Goal: Task Accomplishment & Management: Manage account settings

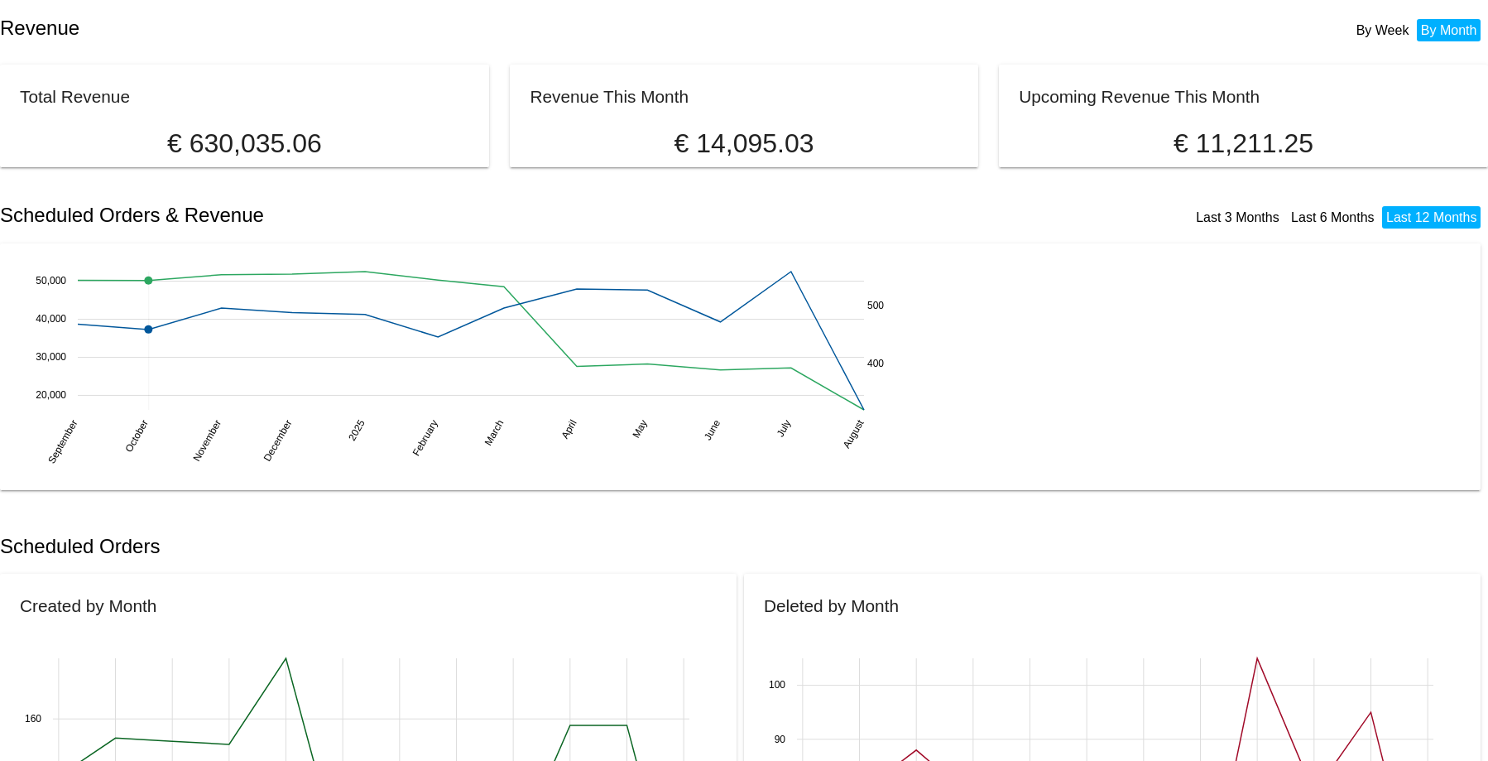
scroll to position [166, 0]
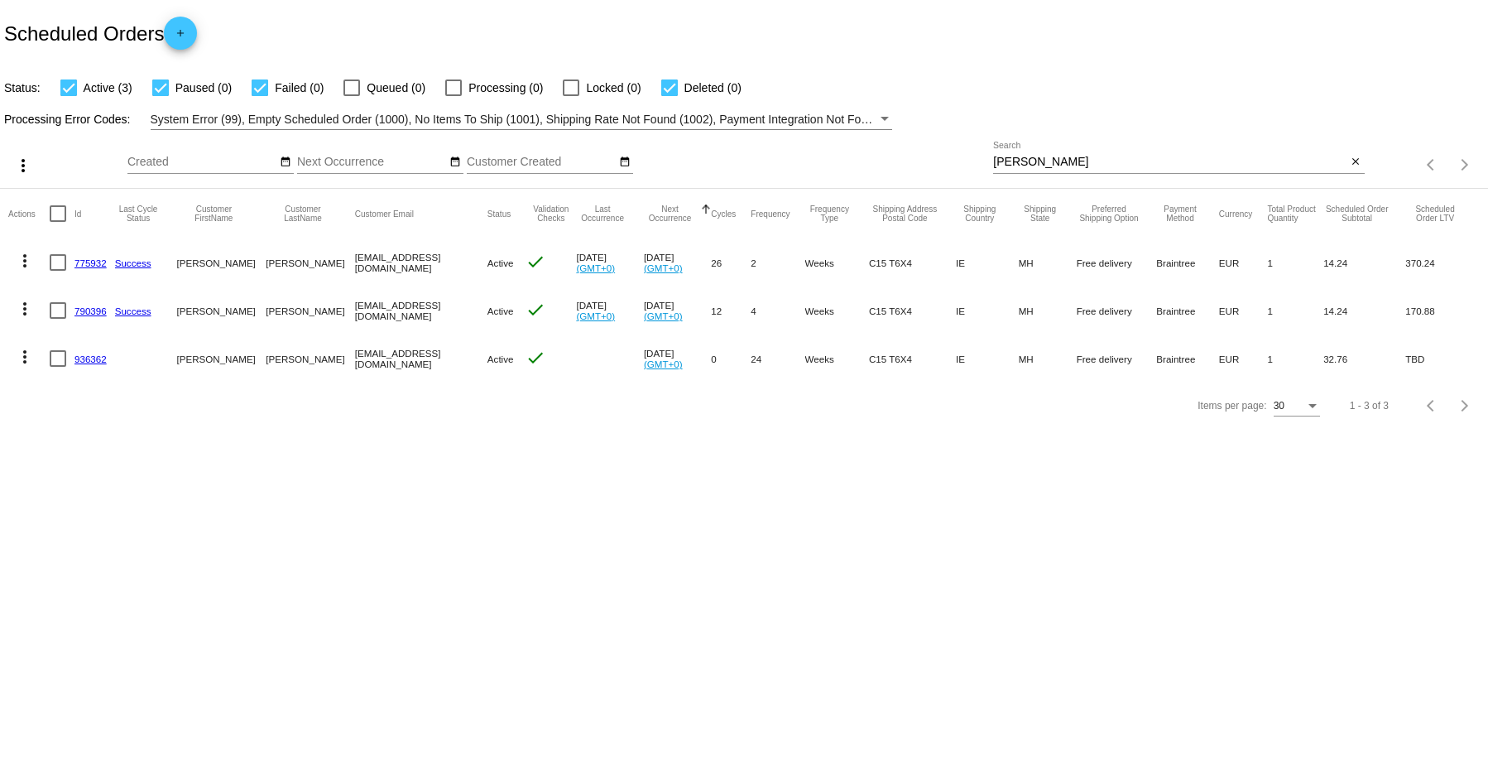
click at [1034, 154] on div "markey Search" at bounding box center [1169, 158] width 353 height 32
drag, startPoint x: 1032, startPoint y: 161, endPoint x: 901, endPoint y: 138, distance: 133.7
click at [901, 138] on div "more_vert Aug Jan Feb Mar Apr 1" at bounding box center [744, 159] width 1488 height 59
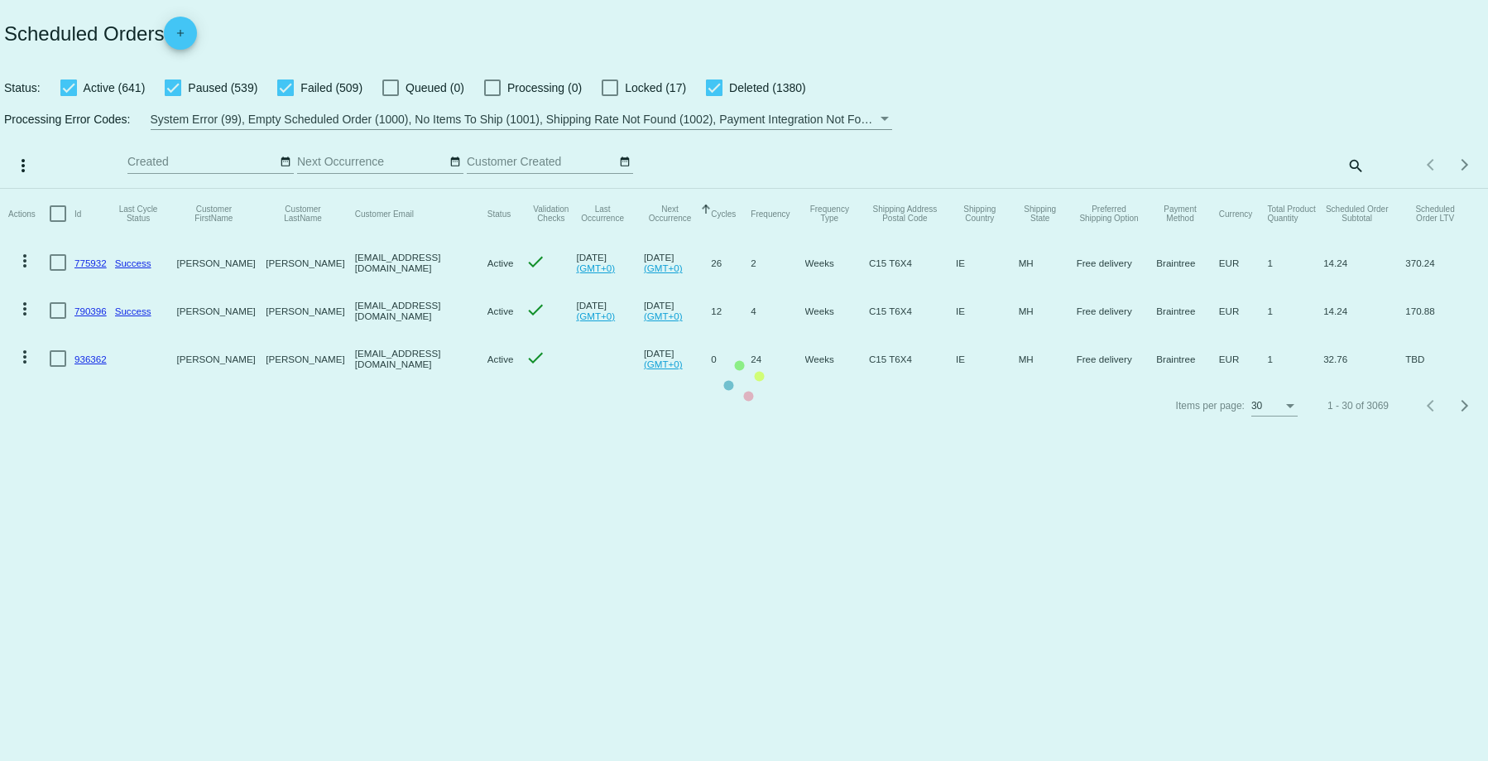
click at [1358, 189] on mat-table "Actions Id Last Cycle Status Customer FirstName Customer LastName Customer Emai…" at bounding box center [744, 286] width 1488 height 194
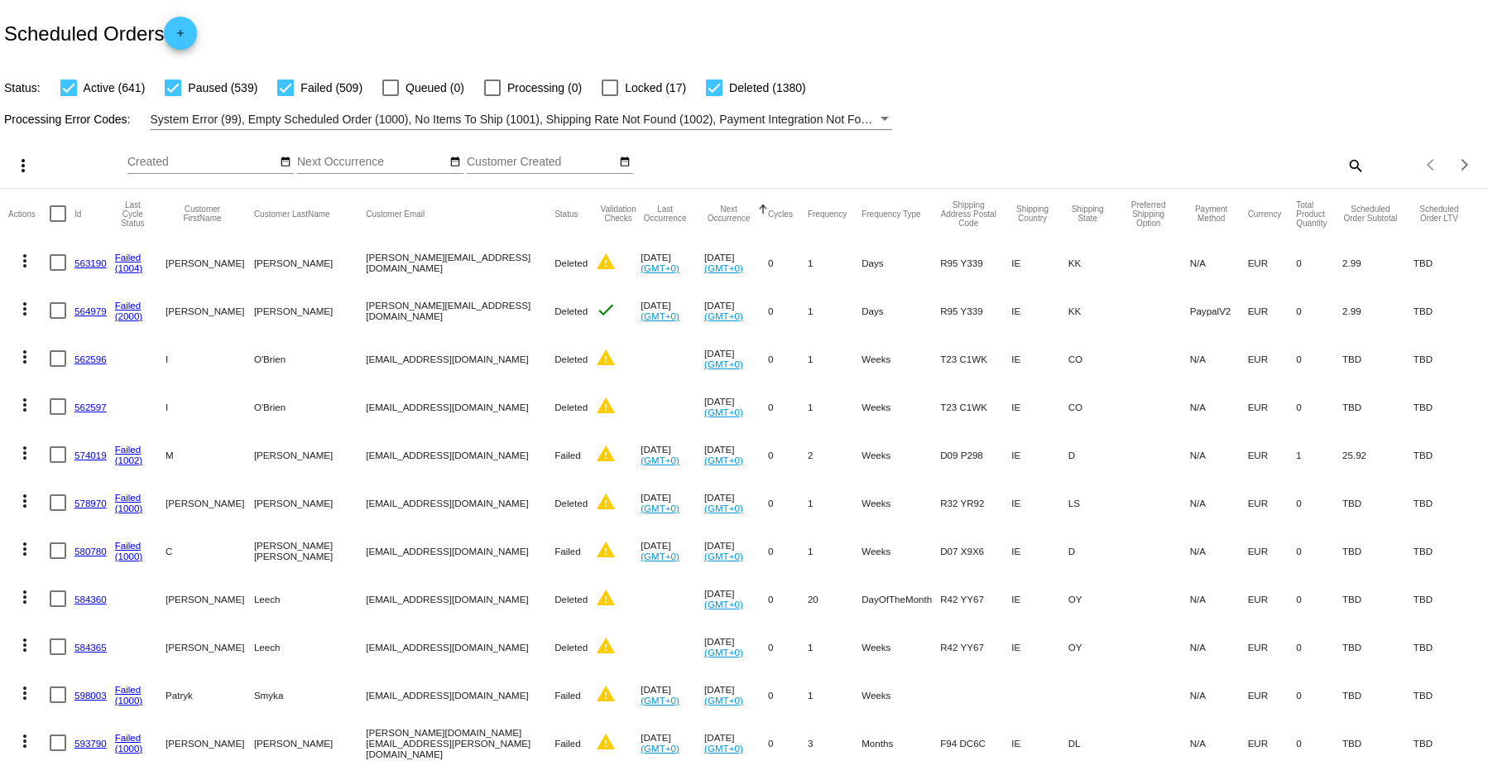
click at [1296, 174] on div "search" at bounding box center [1178, 165] width 371 height 26
click at [1345, 166] on mat-icon "search" at bounding box center [1355, 165] width 20 height 26
click at [1012, 162] on input "Search" at bounding box center [1178, 162] width 371 height 13
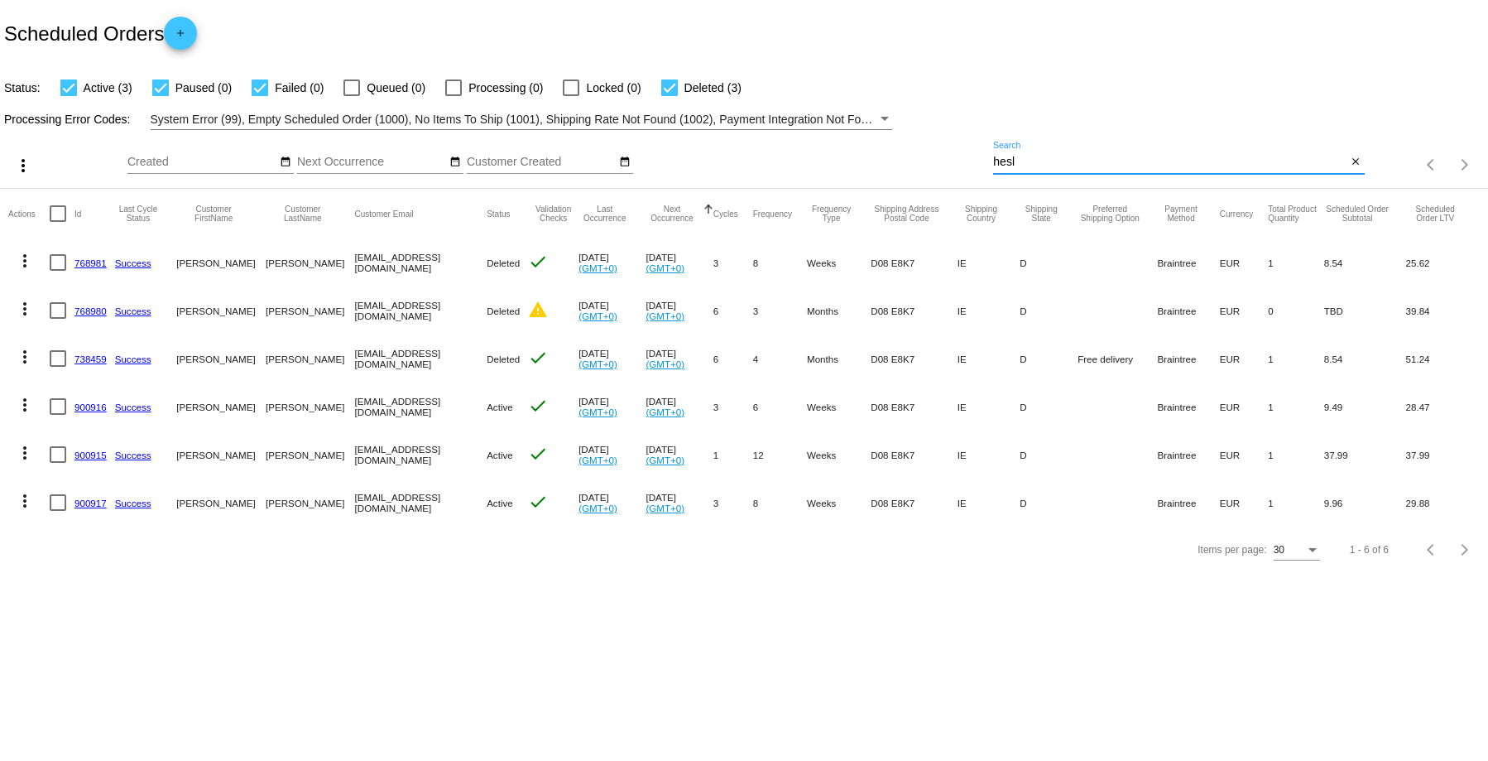
type input "[PERSON_NAME]"
click at [96, 500] on link "900917" at bounding box center [91, 503] width 32 height 11
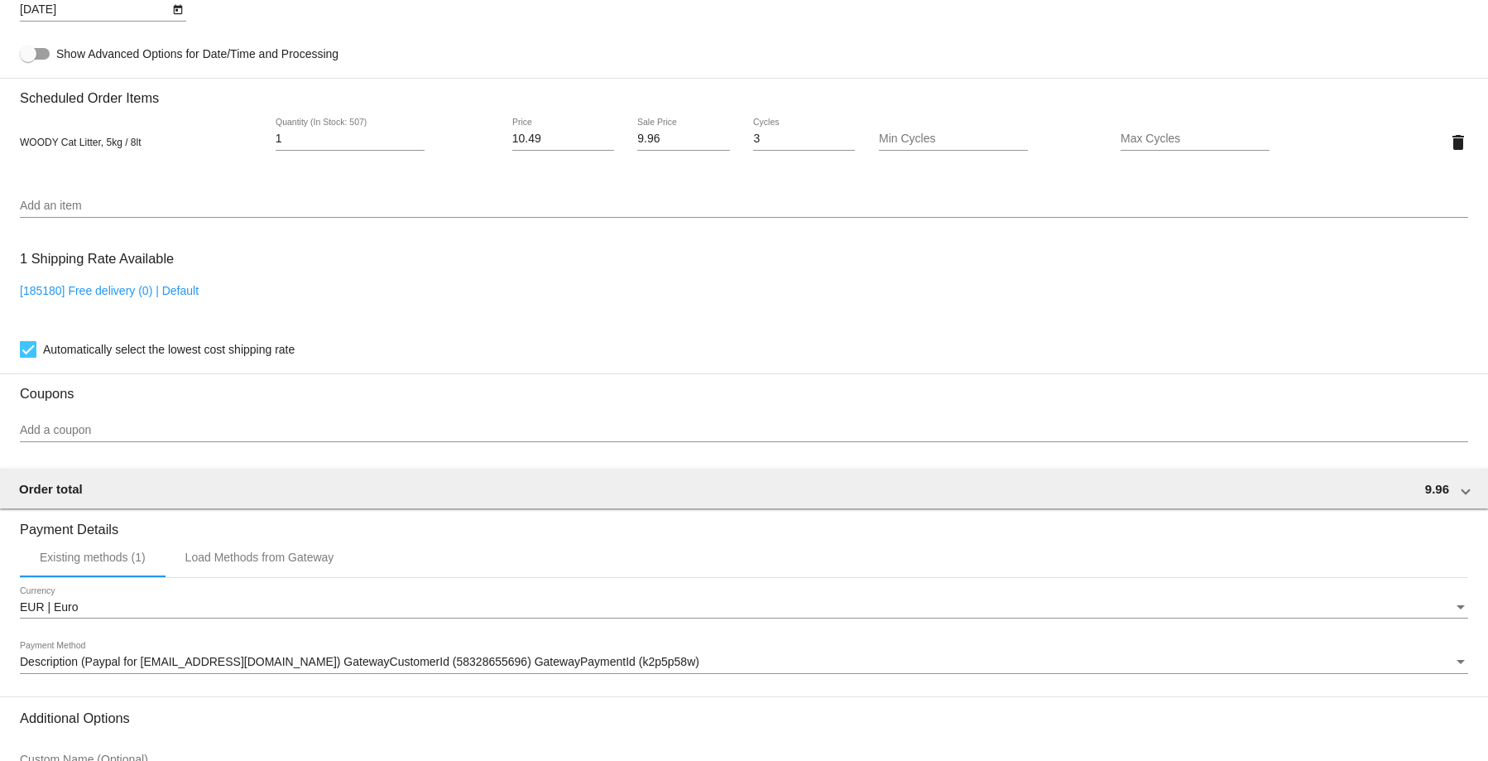
scroll to position [745, 0]
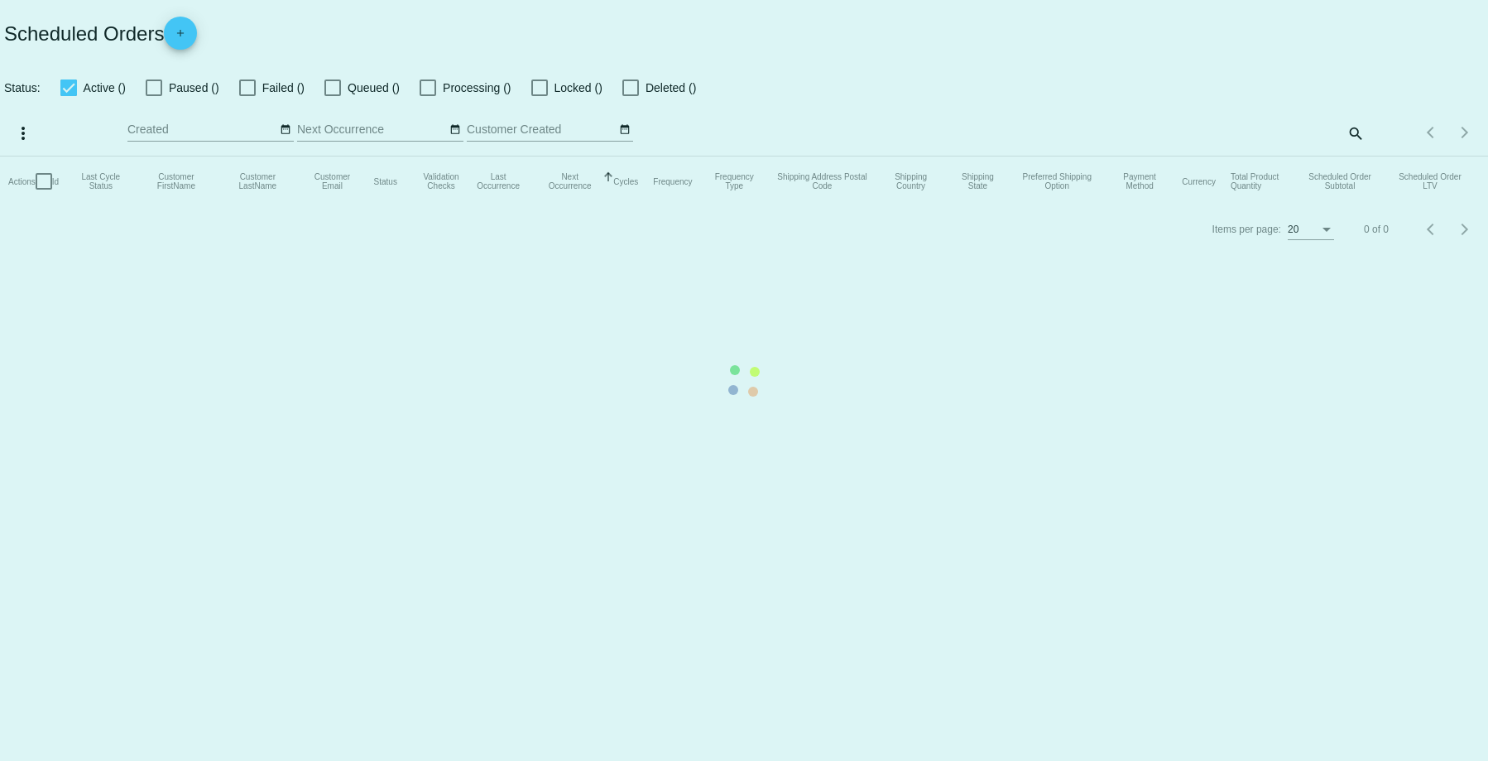
checkbox input "true"
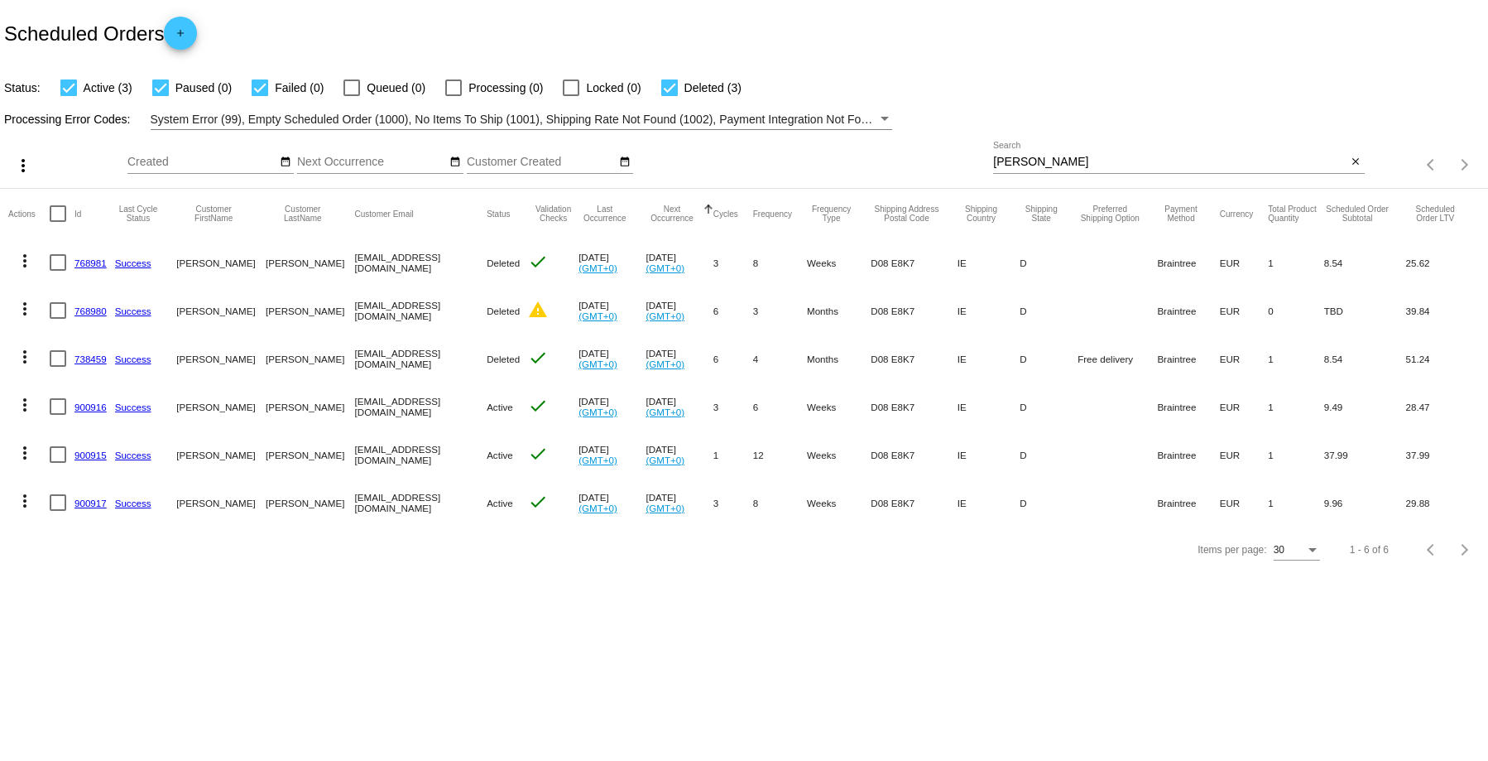
click at [84, 459] on link "900915" at bounding box center [91, 455] width 32 height 11
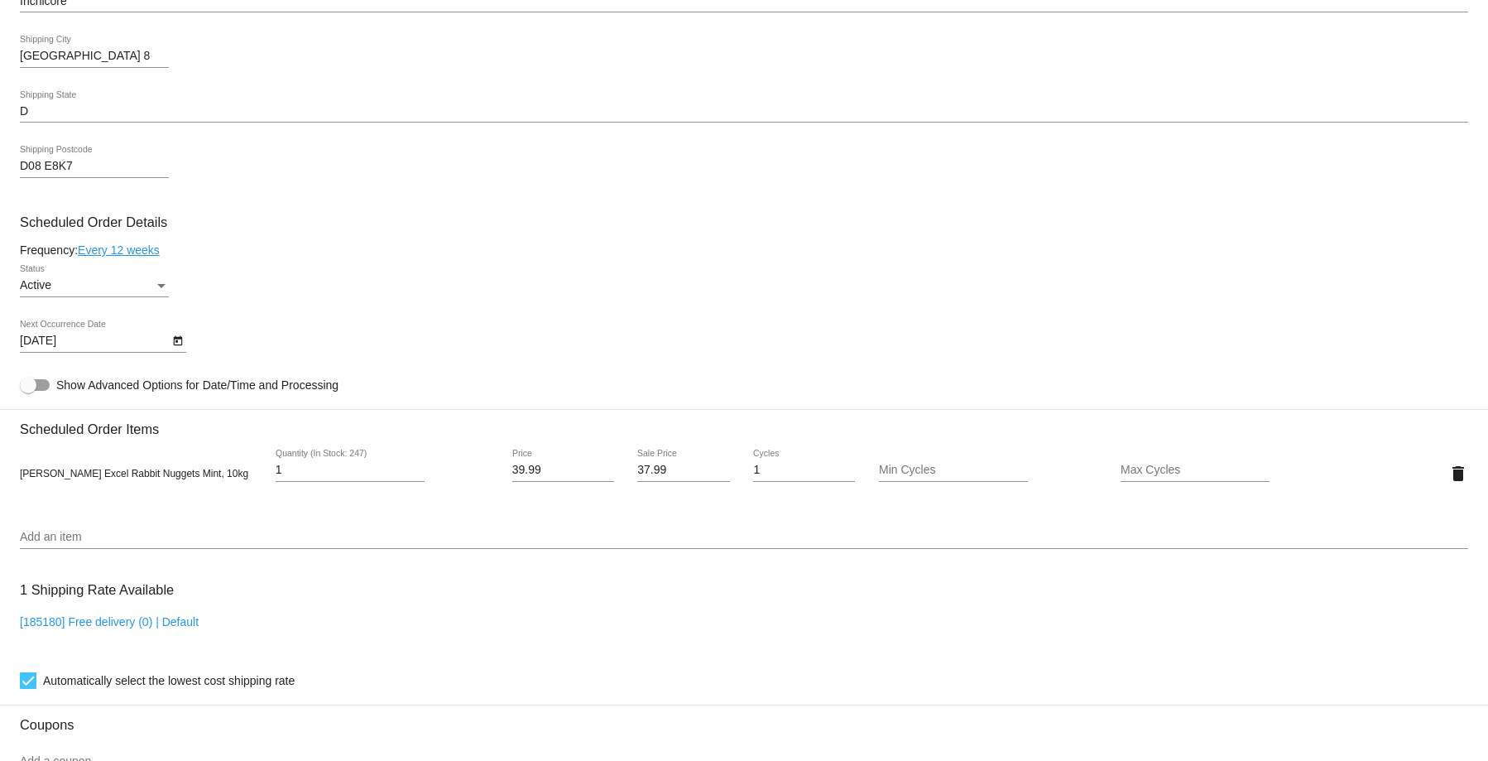
scroll to position [1076, 0]
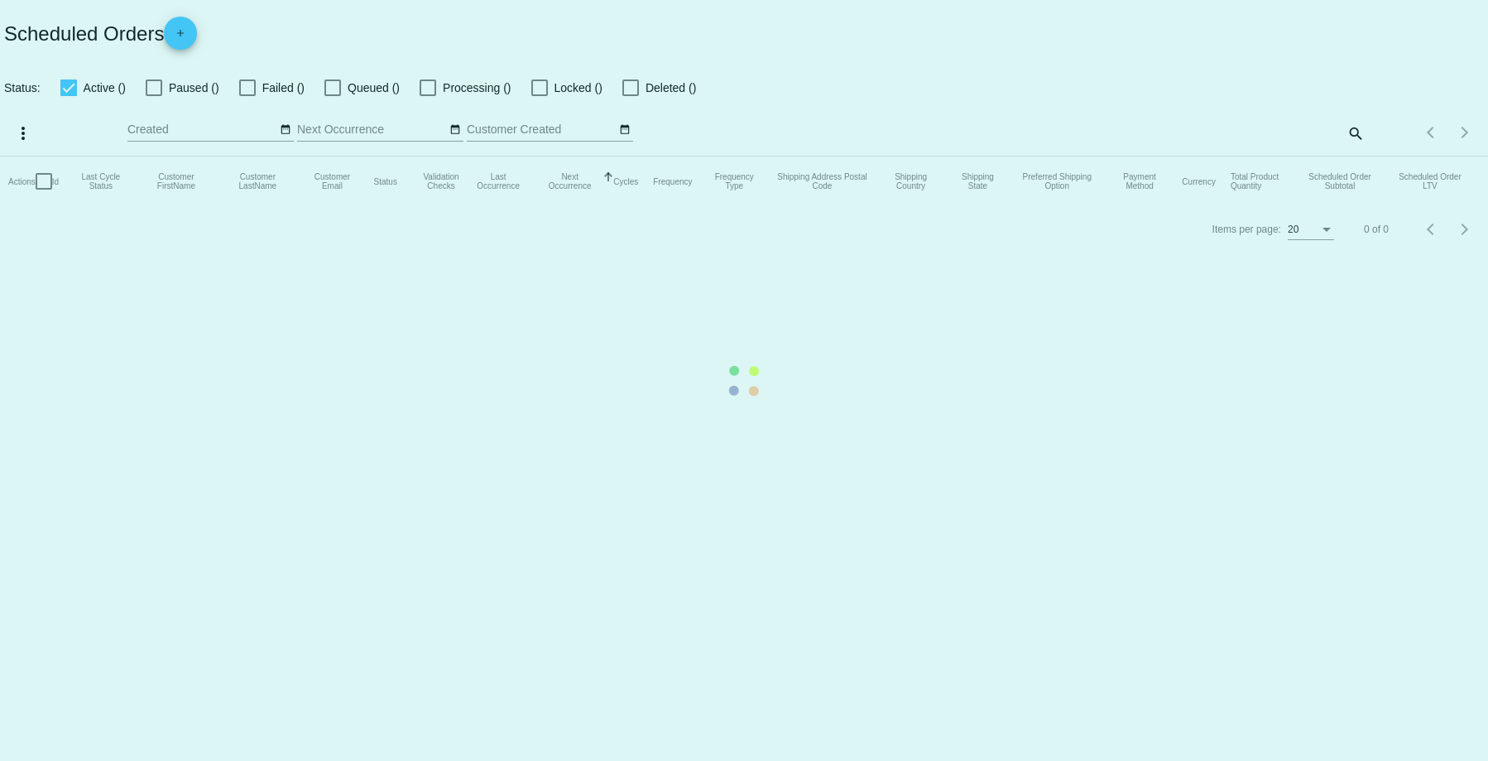
checkbox input "true"
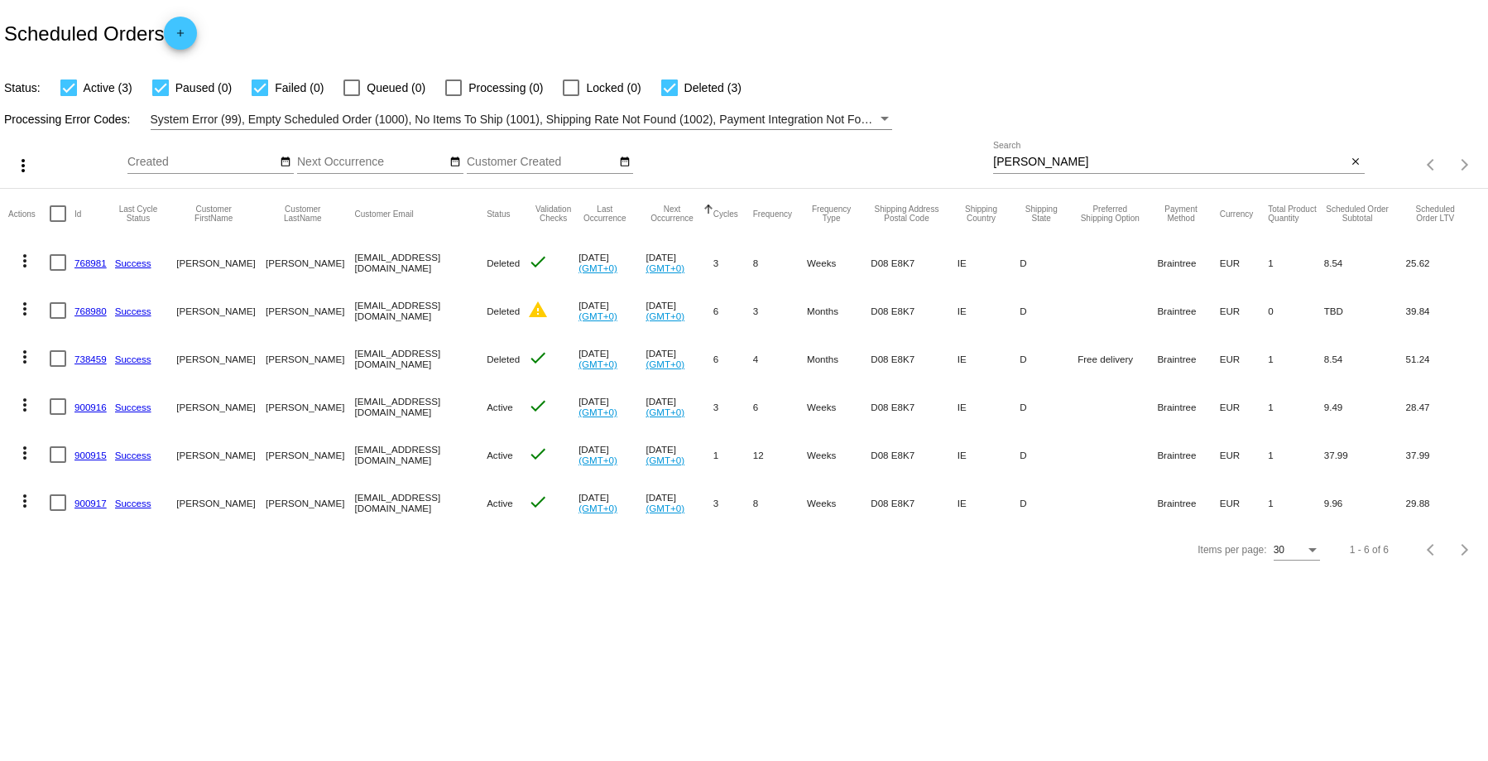
click at [96, 406] on link "900916" at bounding box center [91, 407] width 32 height 11
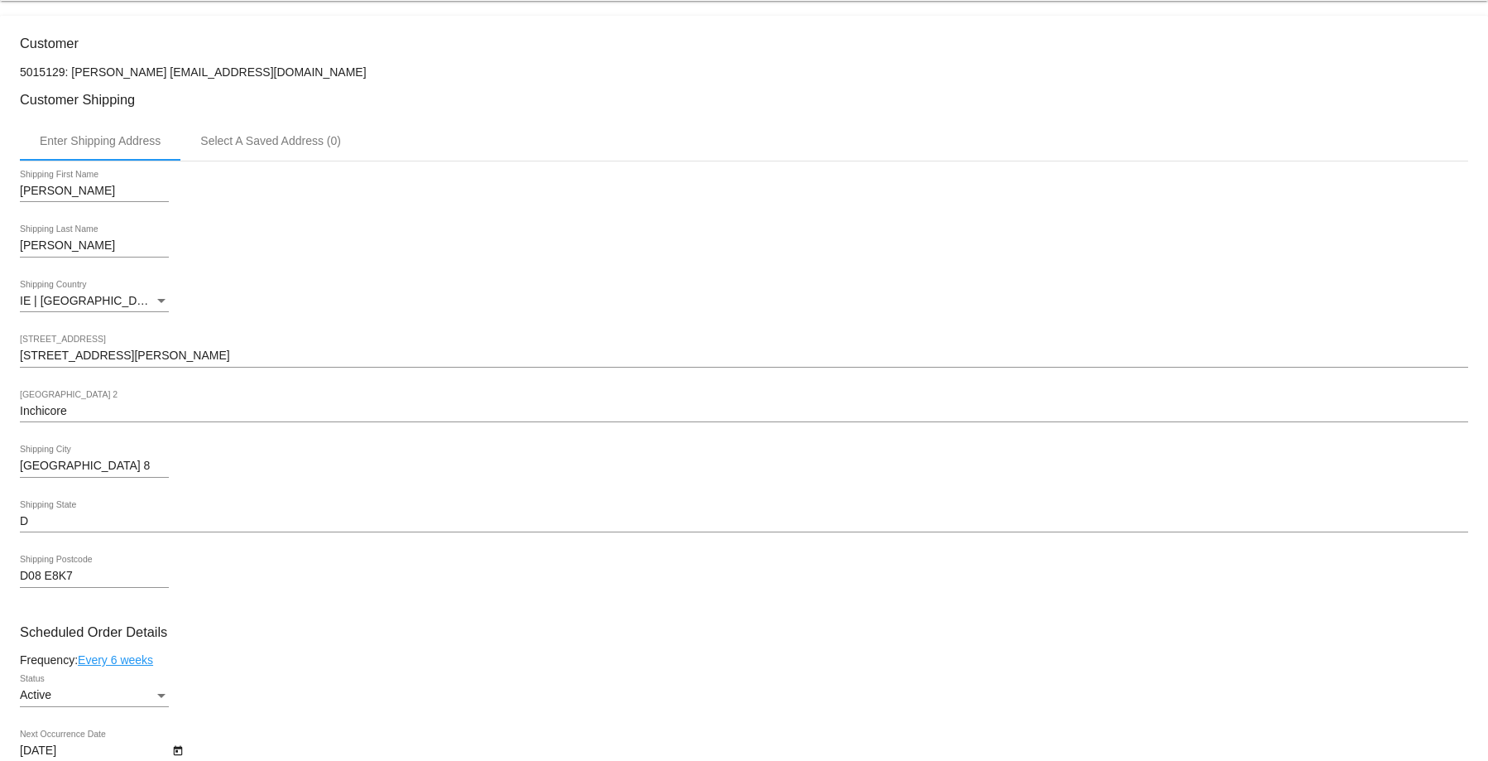
scroll to position [584, 0]
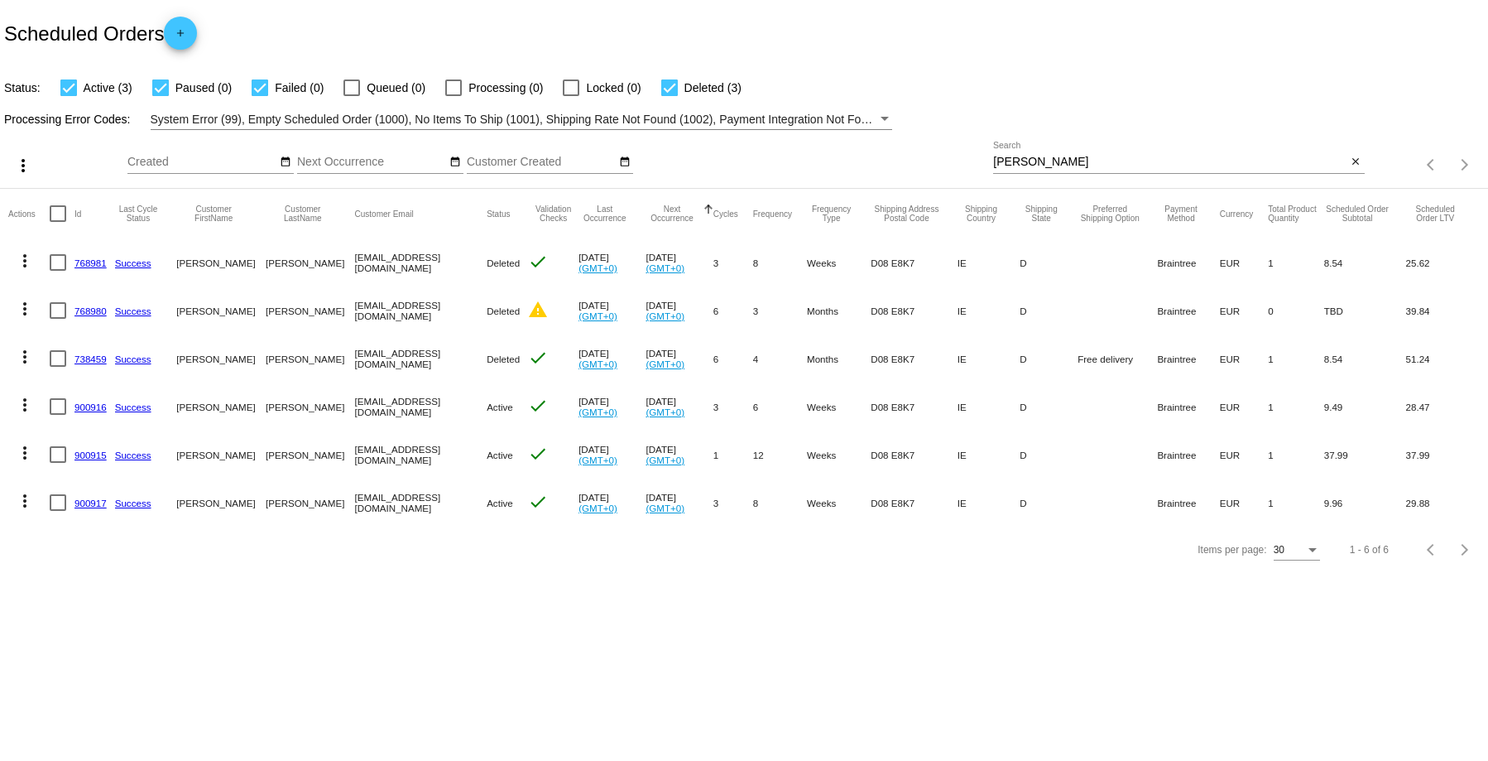
click at [86, 405] on link "900916" at bounding box center [91, 407] width 32 height 11
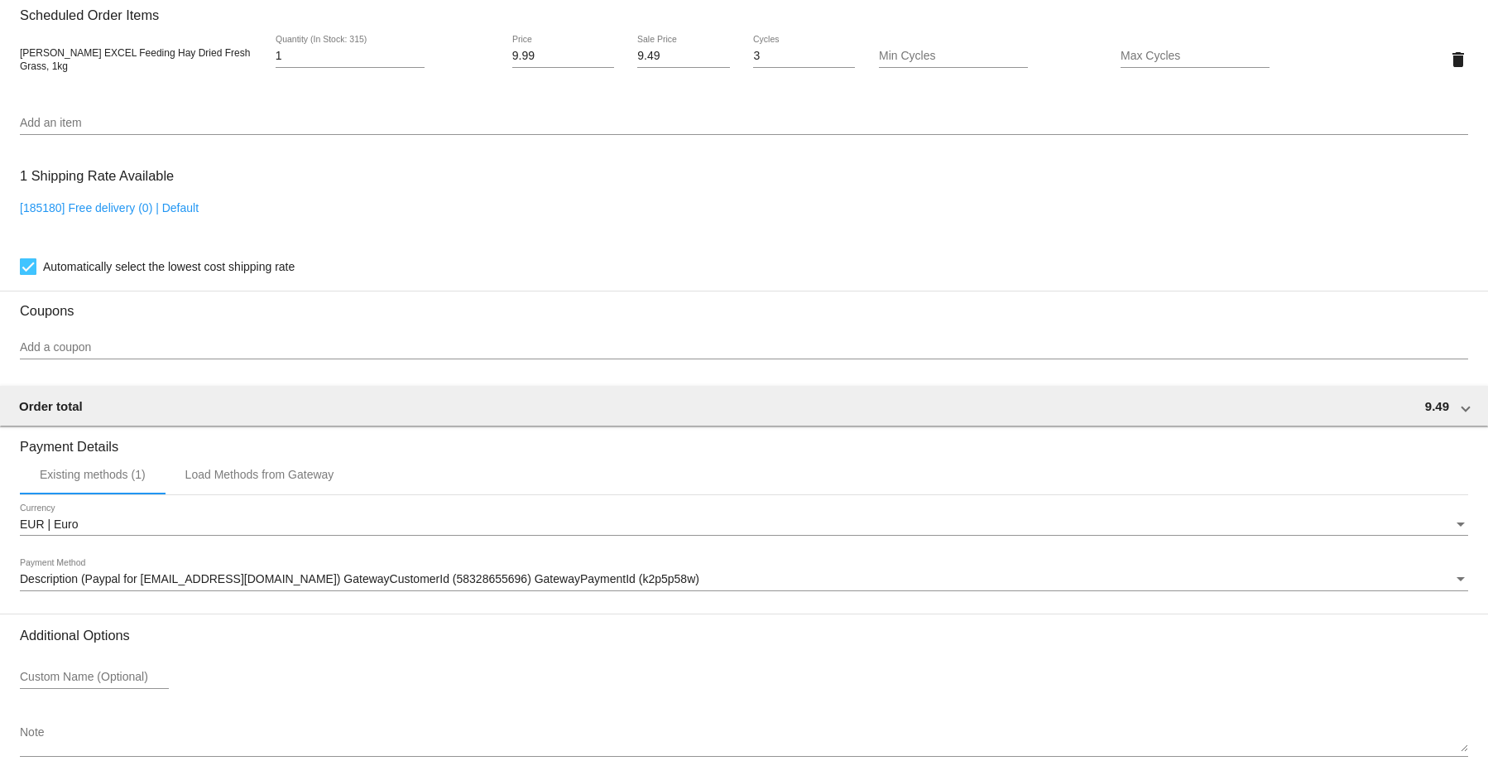
scroll to position [911, 0]
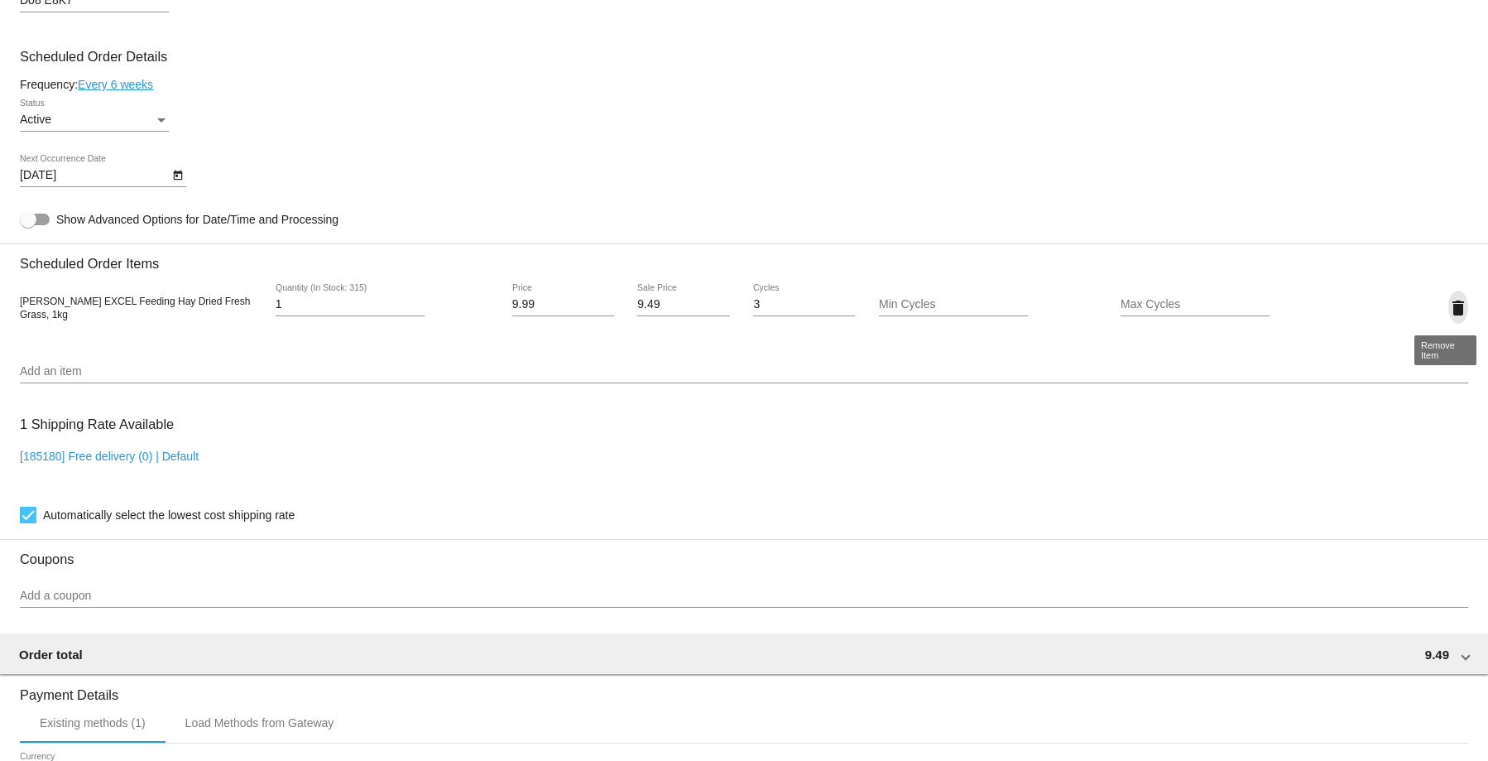
click at [1449, 308] on mat-icon "delete" at bounding box center [1459, 308] width 20 height 20
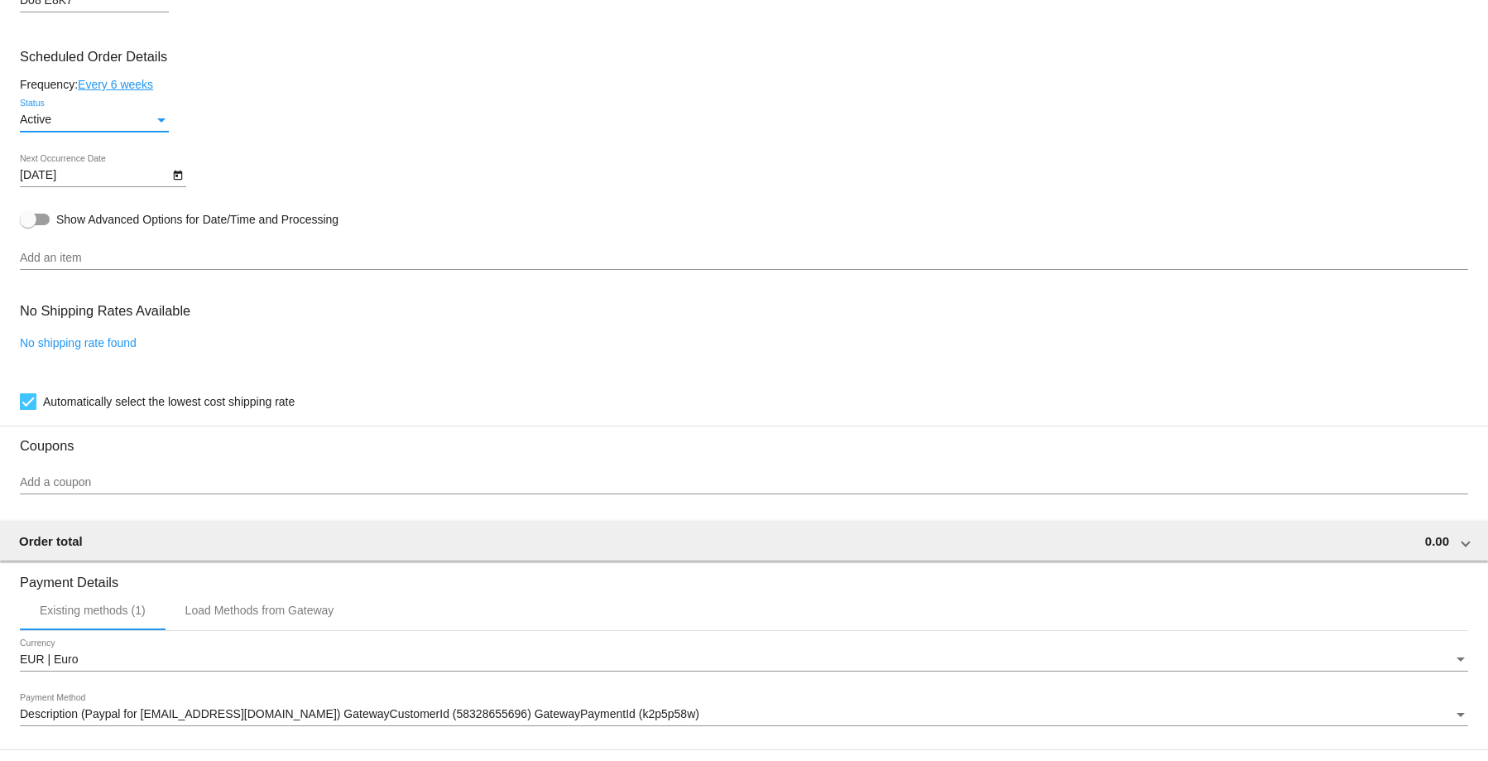
click at [157, 122] on div "Status" at bounding box center [161, 120] width 8 height 4
click at [340, 123] on div at bounding box center [744, 380] width 1488 height 761
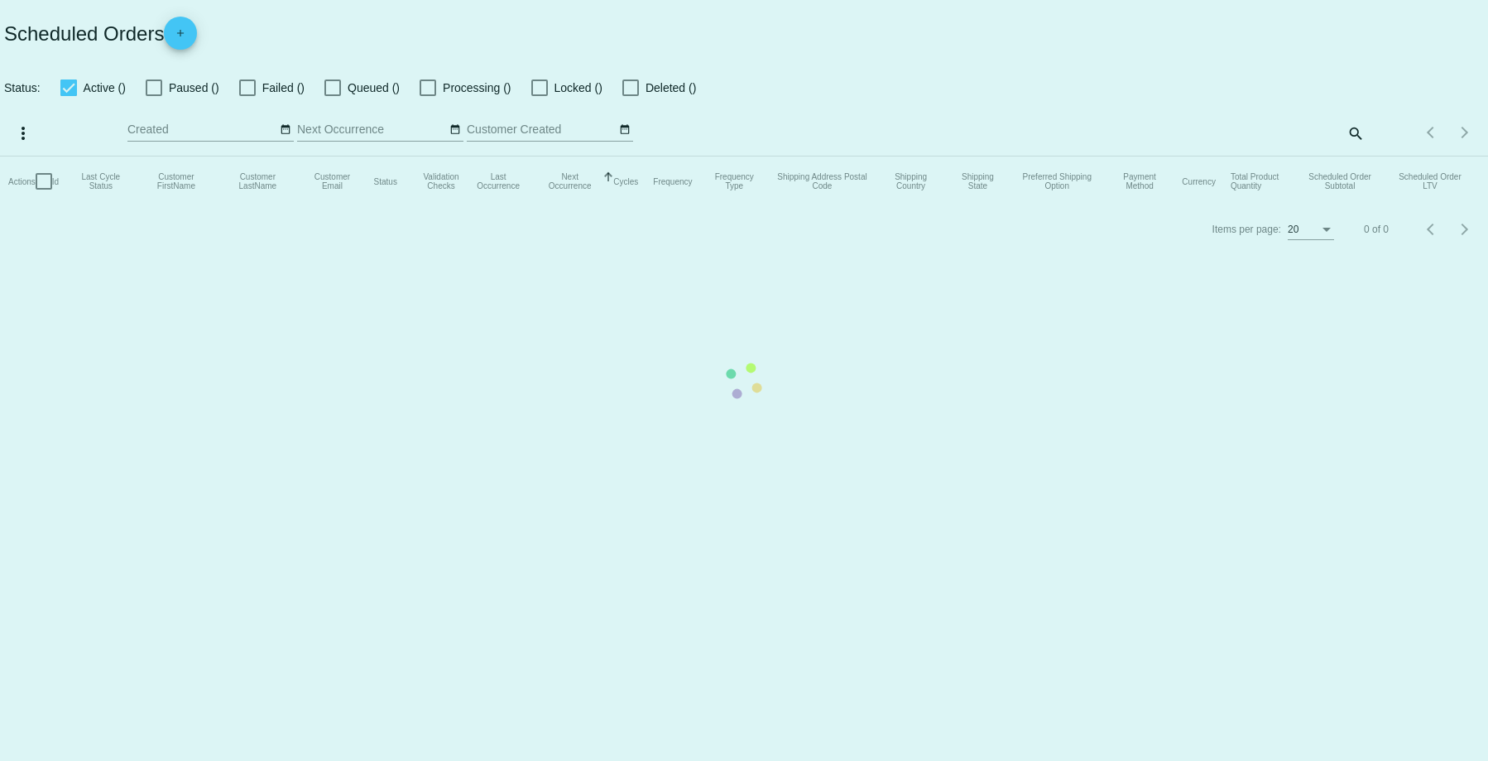
checkbox input "true"
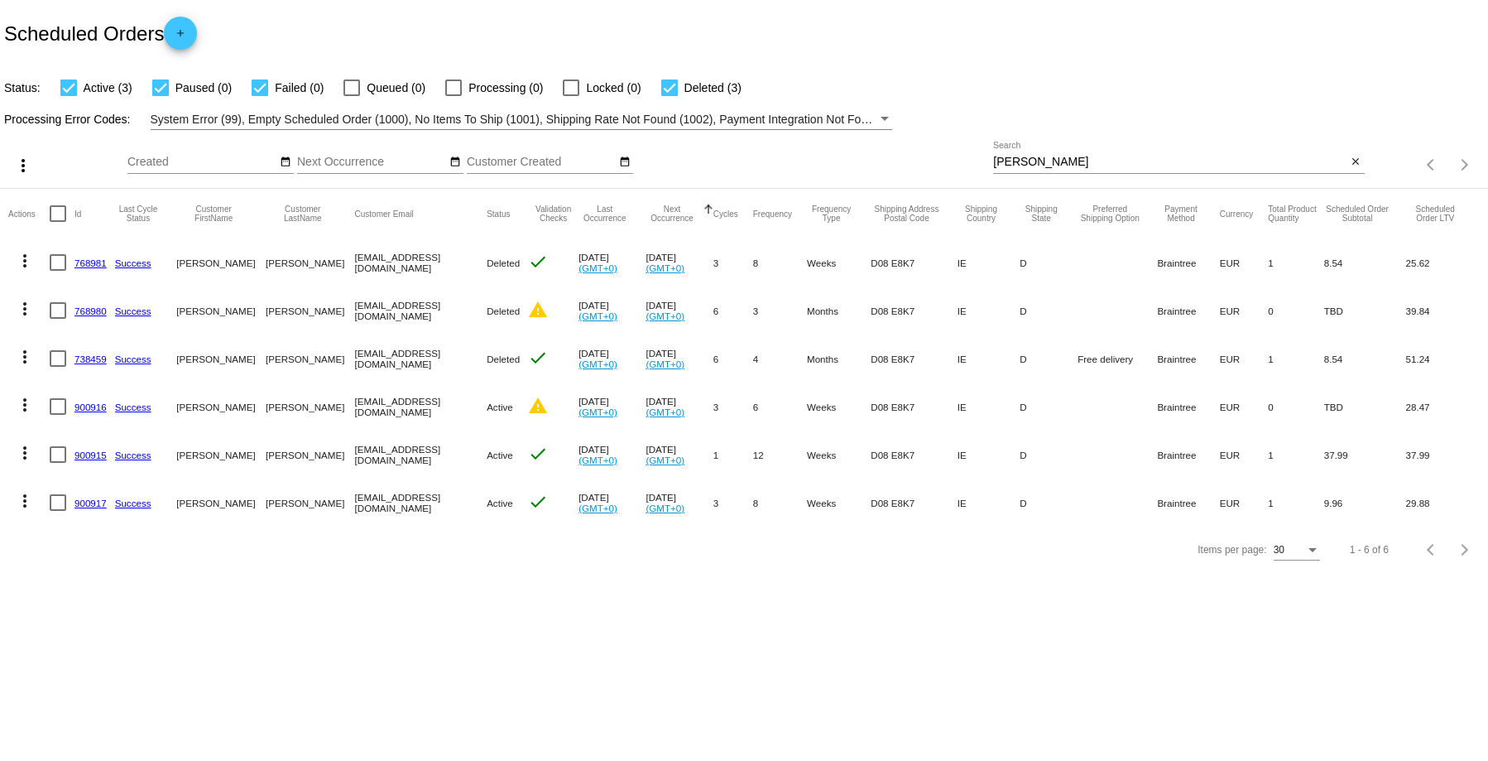
click at [76, 456] on link "900915" at bounding box center [91, 455] width 32 height 11
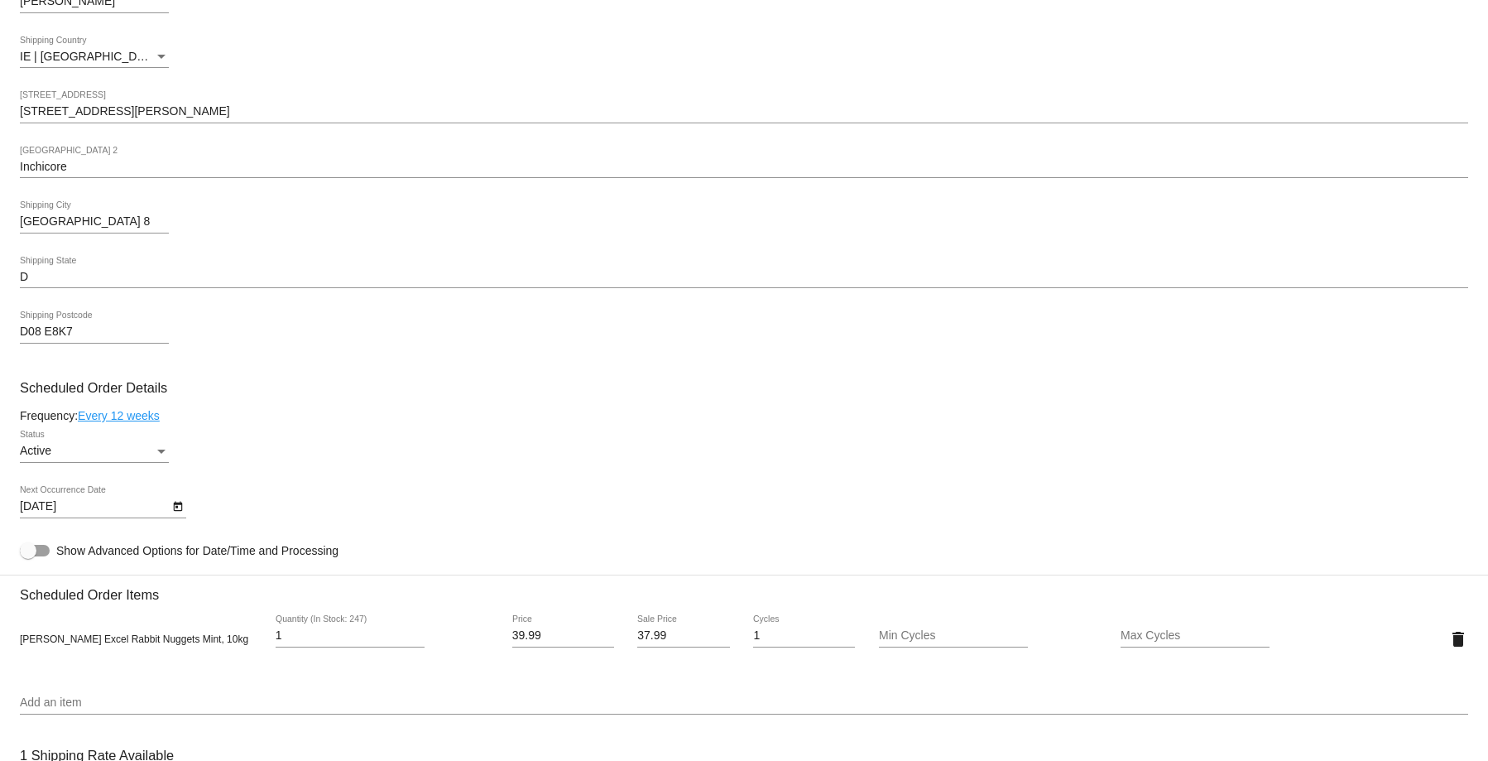
scroll to position [662, 0]
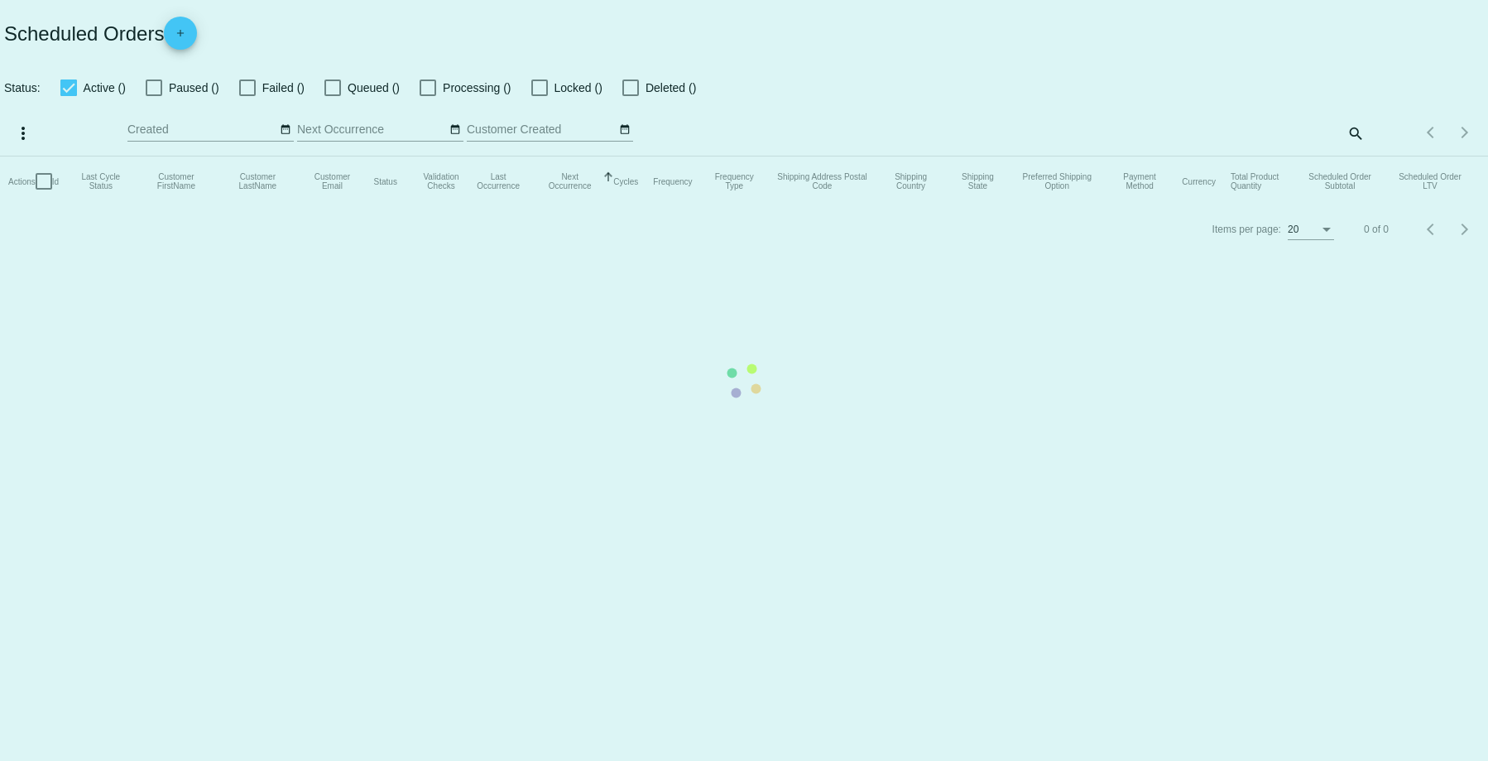
checkbox input "true"
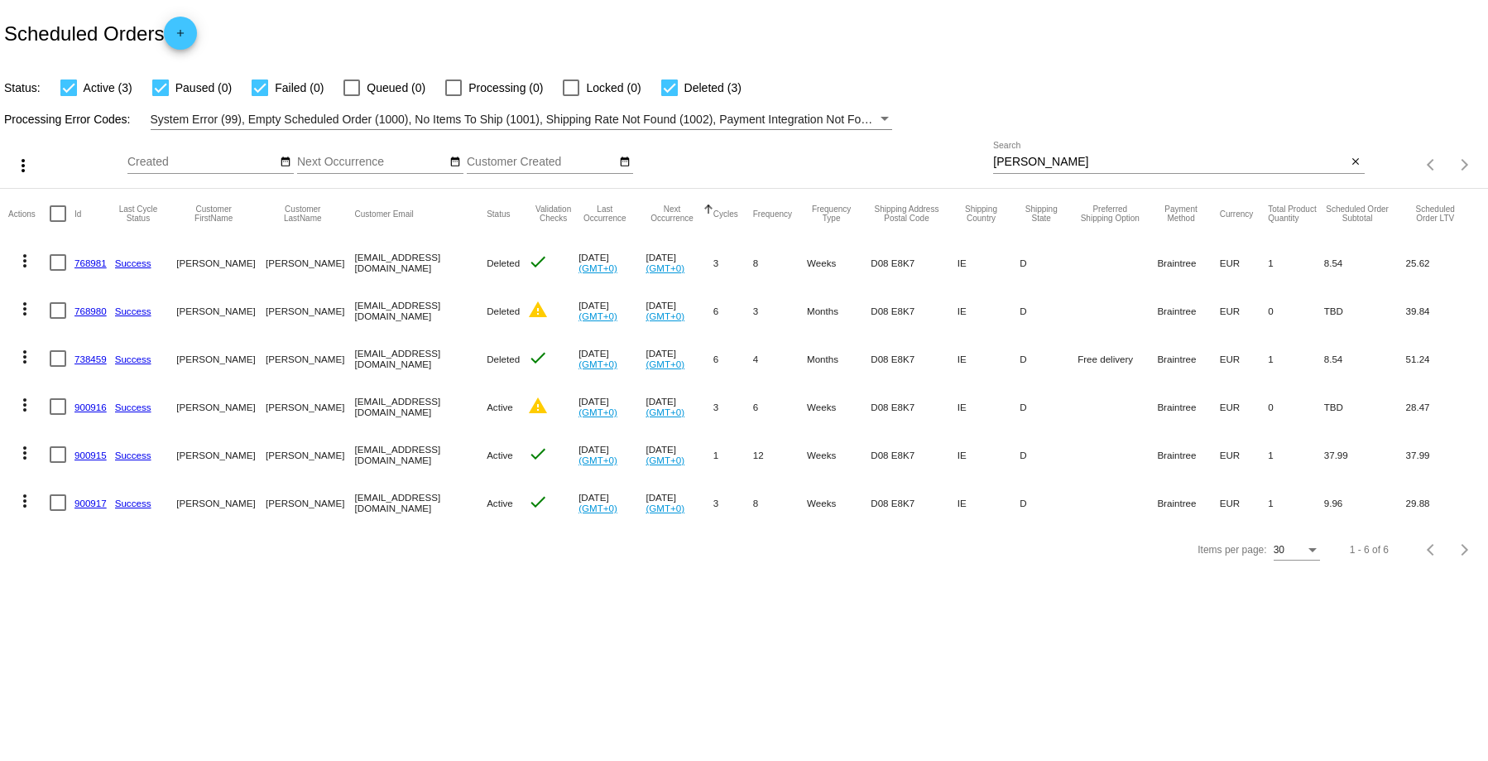
click at [89, 405] on link "900916" at bounding box center [91, 407] width 32 height 11
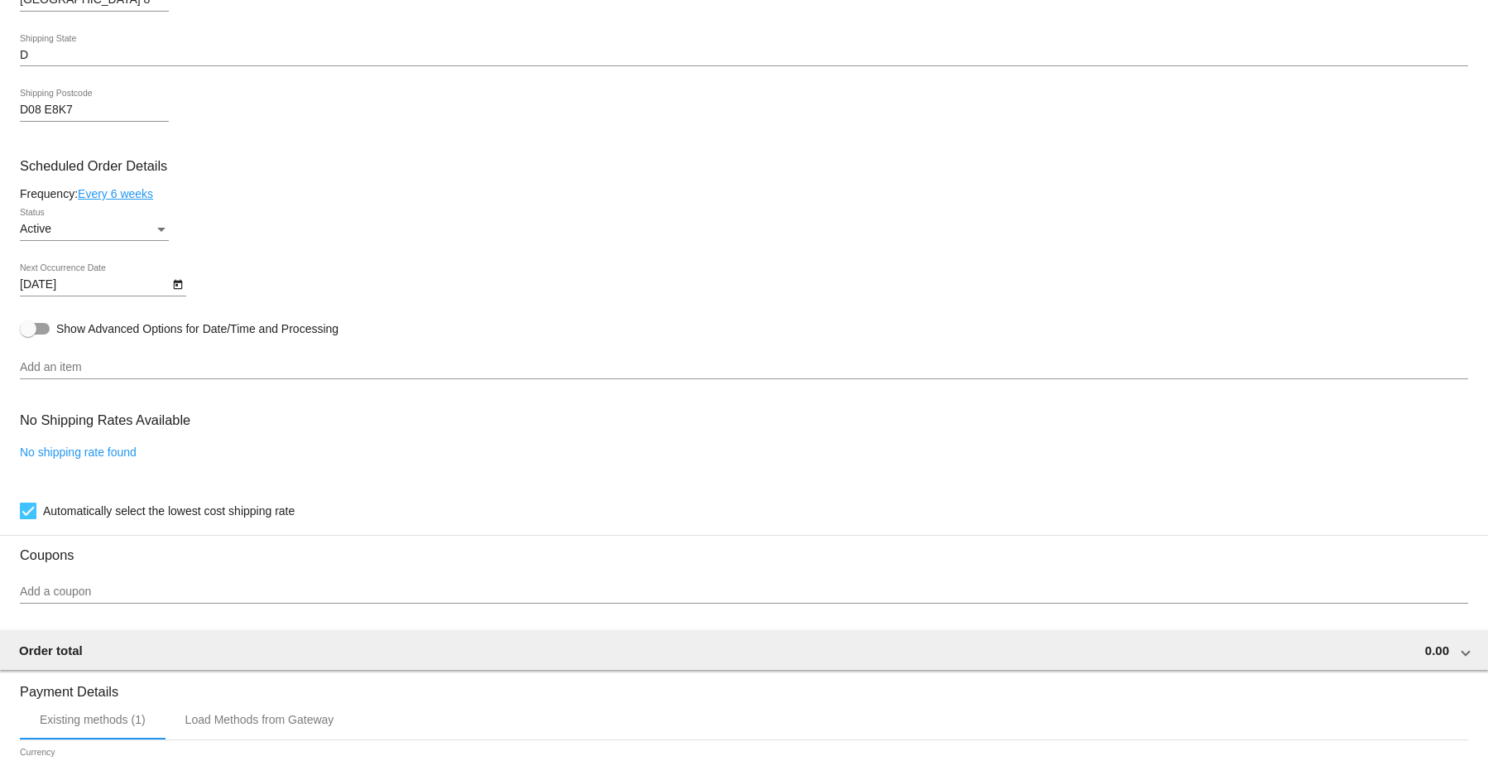
scroll to position [1133, 0]
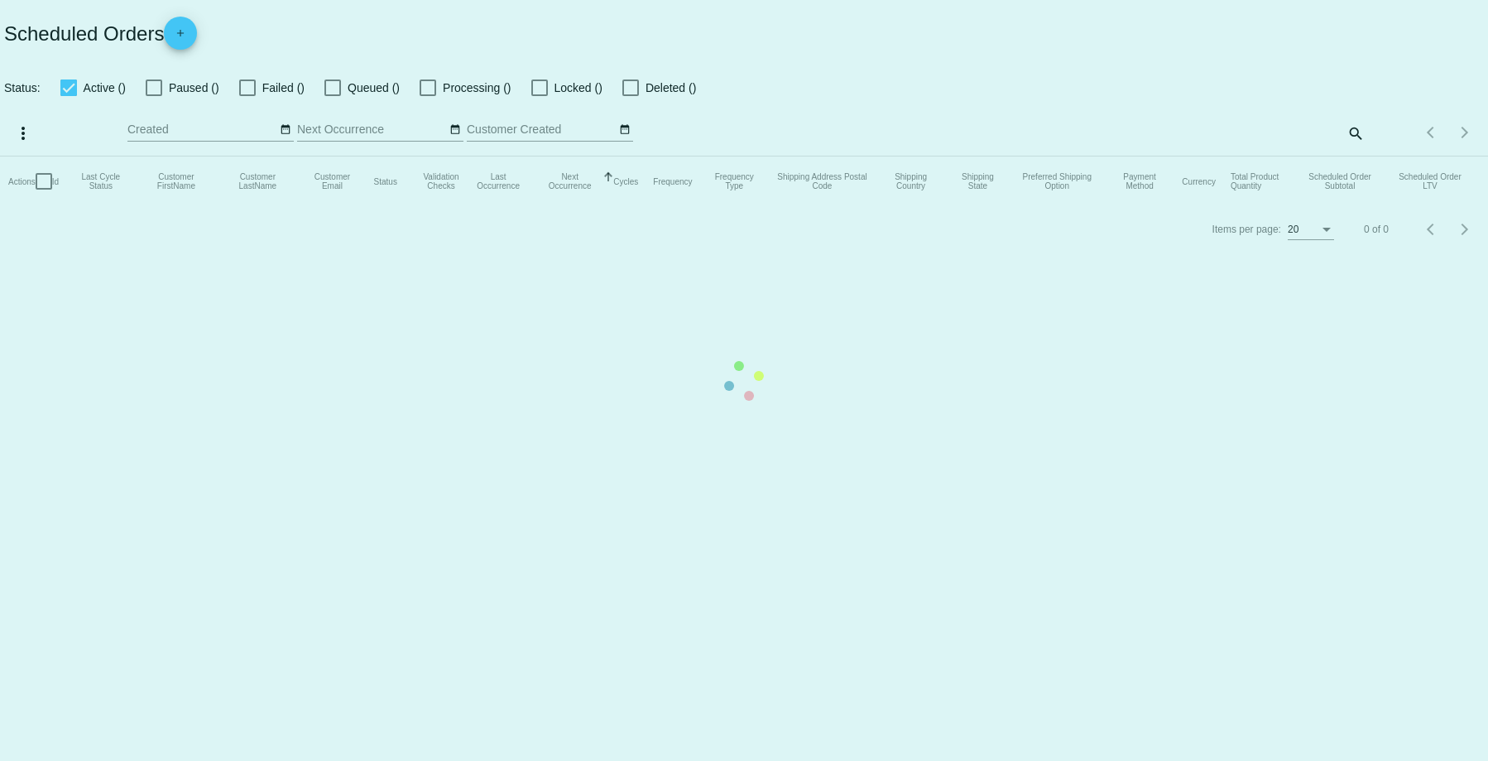
checkbox input "true"
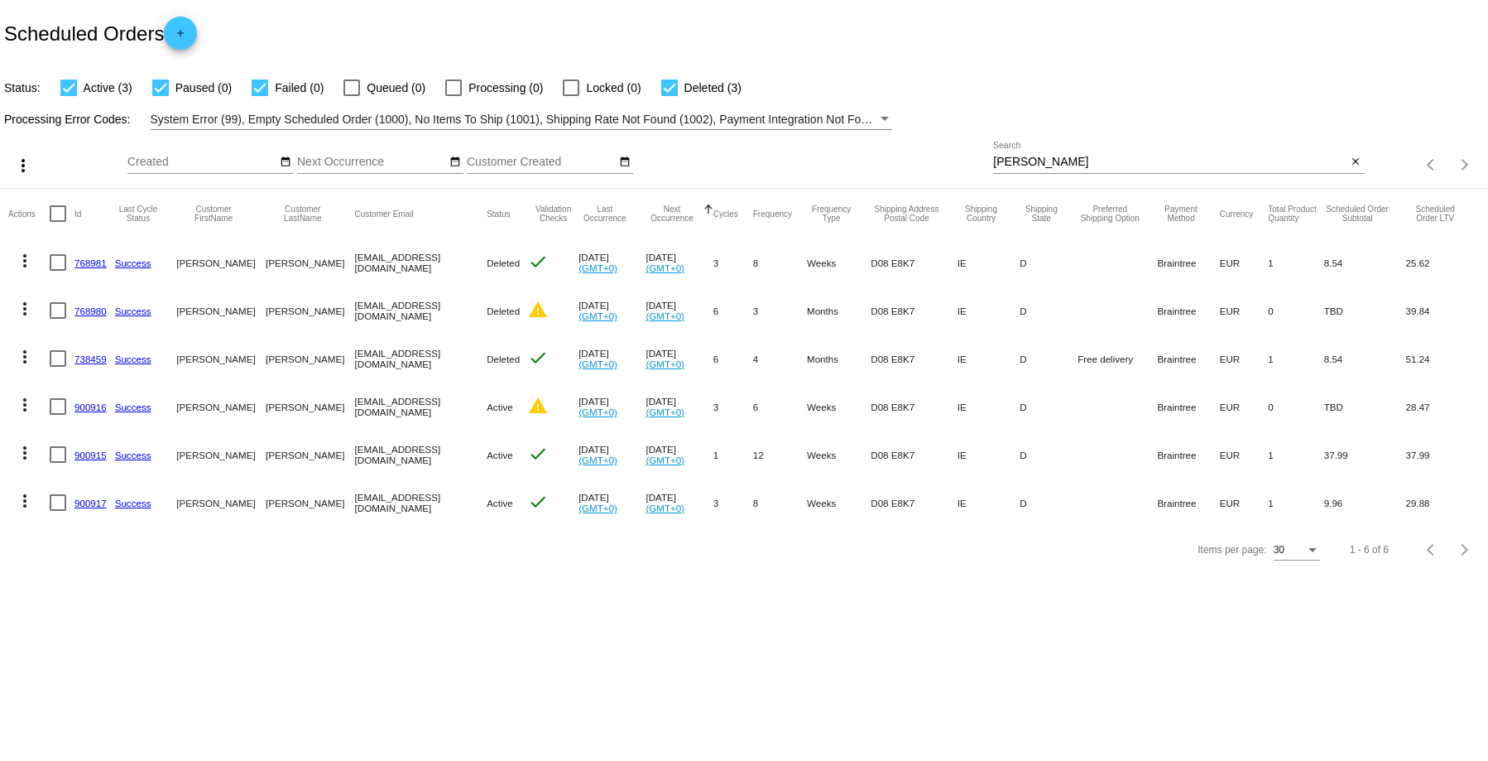
click at [22, 400] on mat-icon "more_vert" at bounding box center [25, 405] width 20 height 20
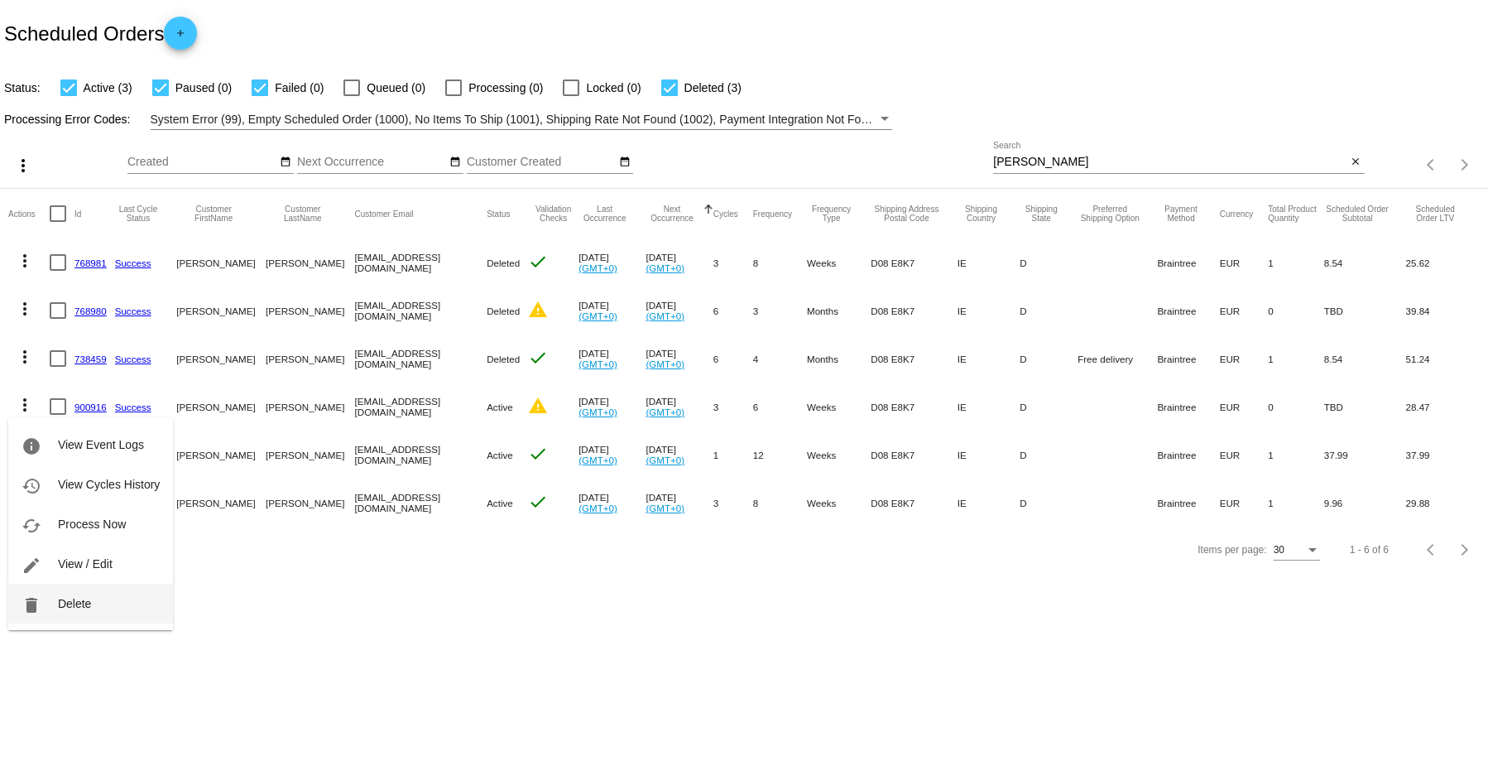
click at [81, 602] on span "Delete" at bounding box center [74, 603] width 33 height 13
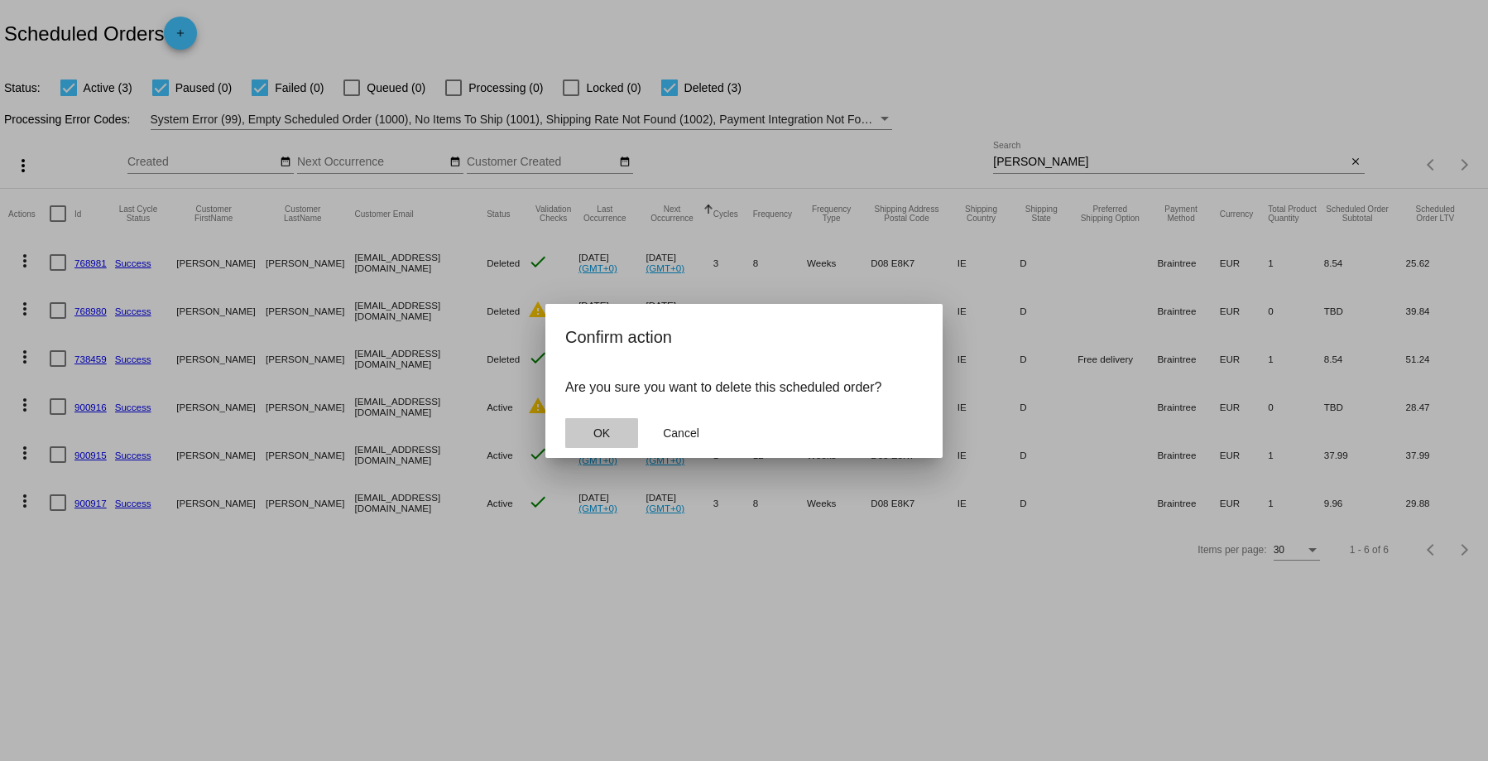
click at [604, 430] on span "OK" at bounding box center [602, 432] width 17 height 13
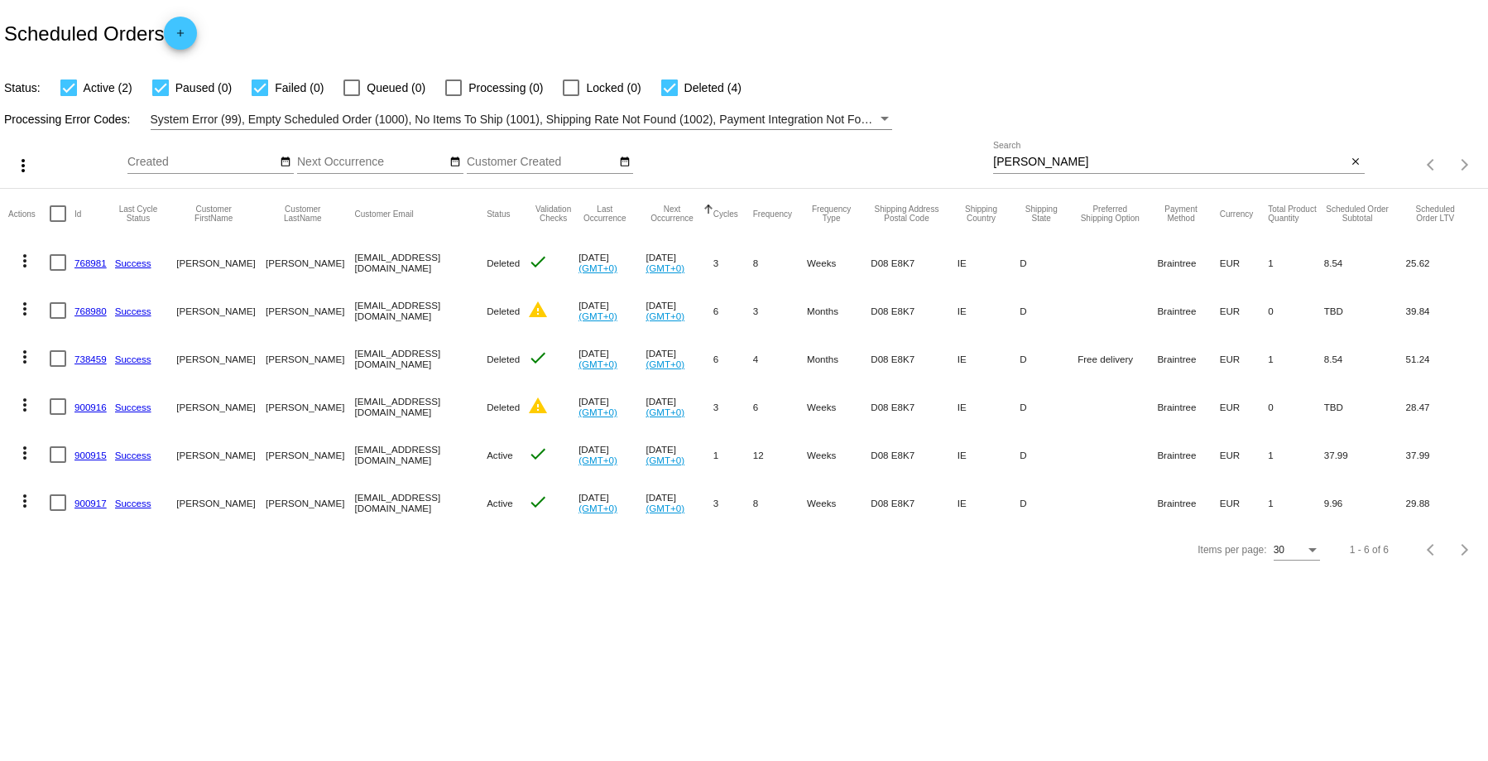
click at [91, 505] on link "900917" at bounding box center [91, 503] width 32 height 11
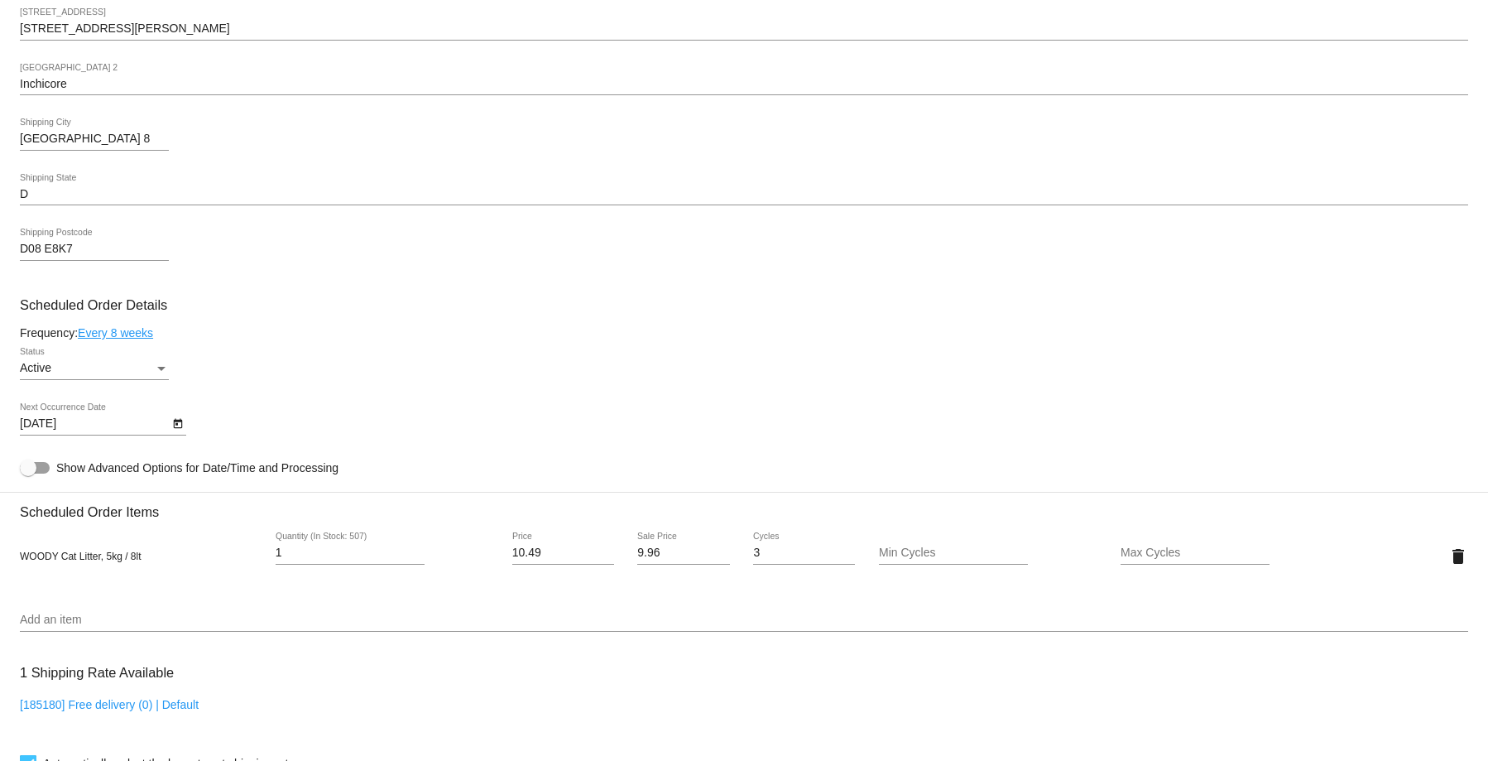
scroll to position [745, 0]
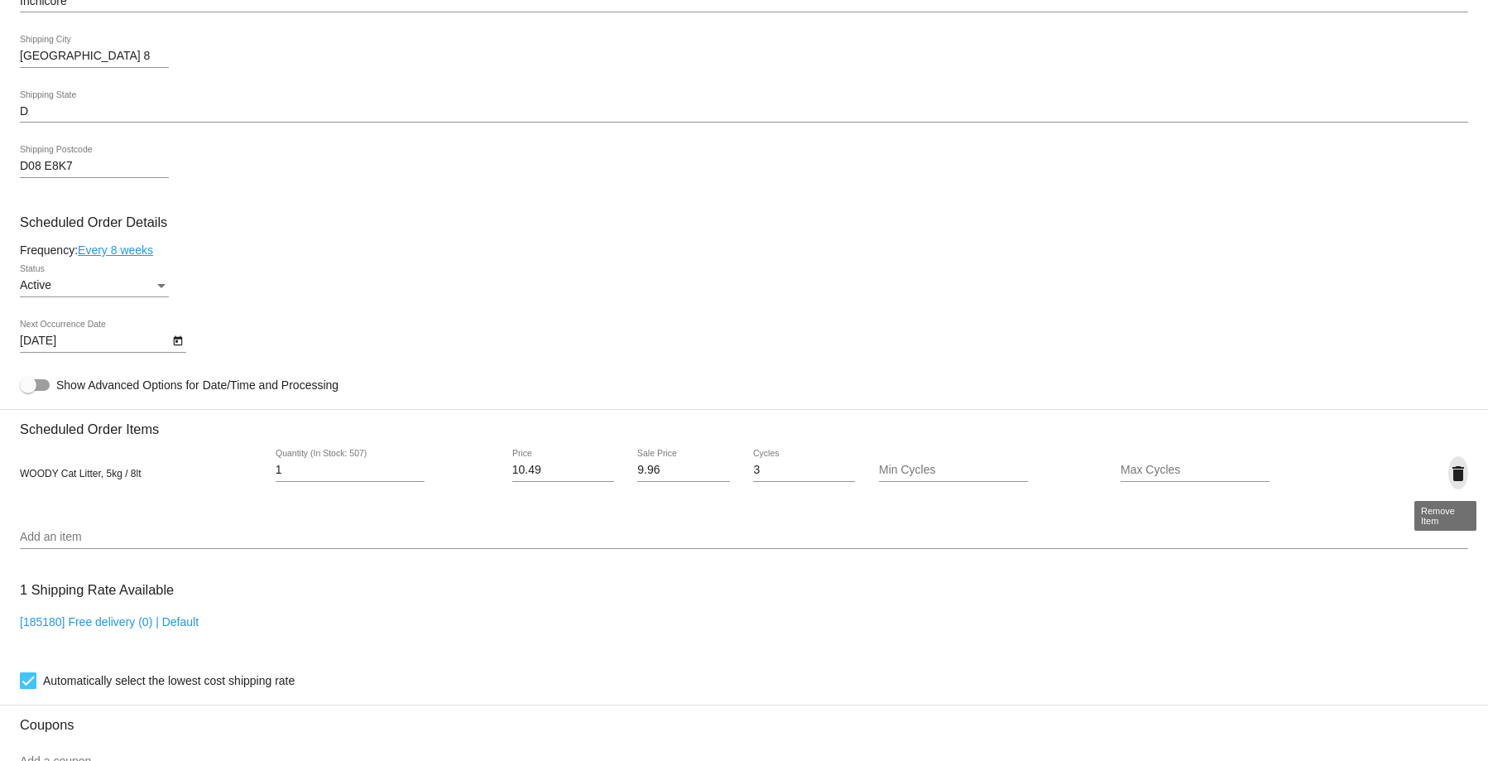
click at [1449, 477] on mat-icon "delete" at bounding box center [1459, 474] width 20 height 20
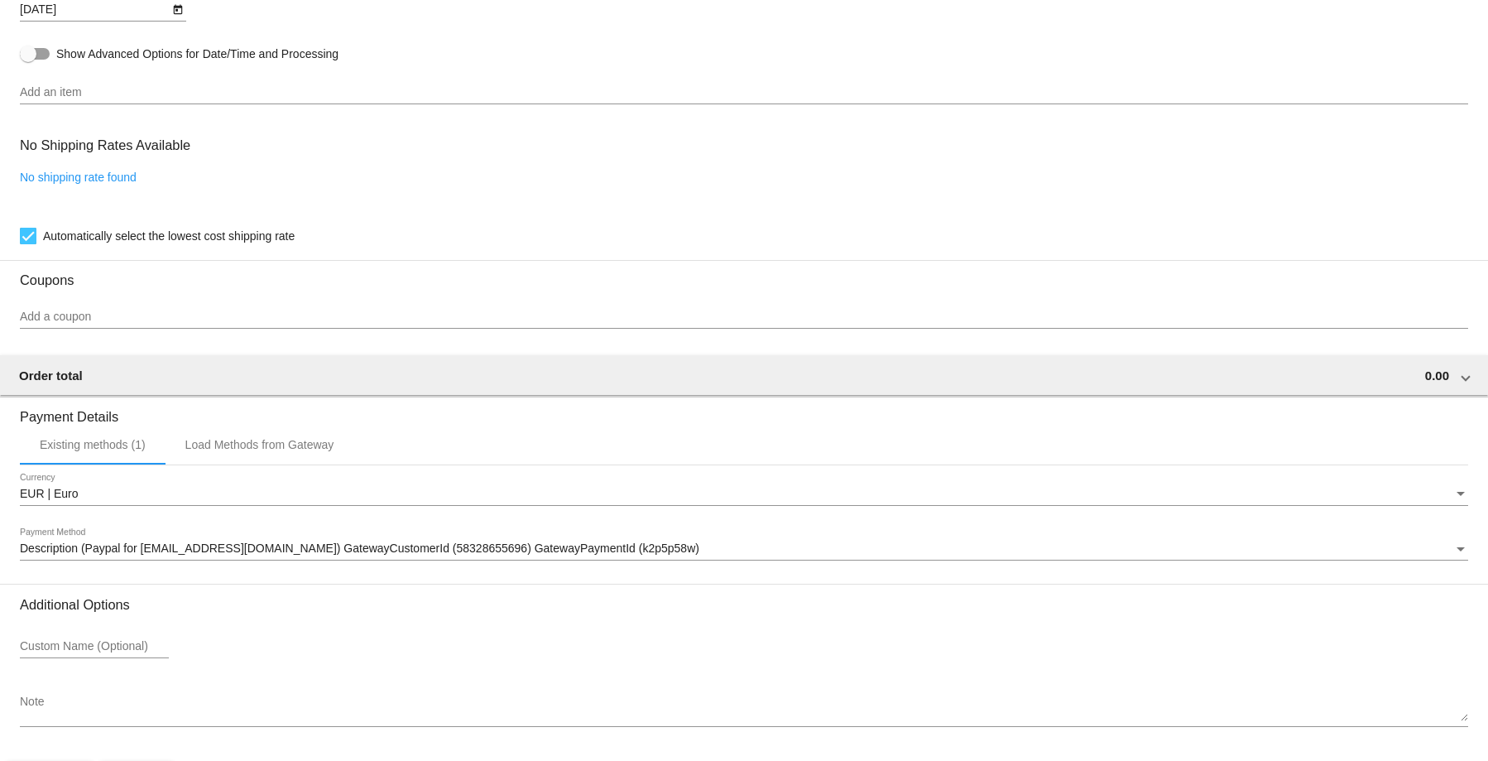
scroll to position [1133, 0]
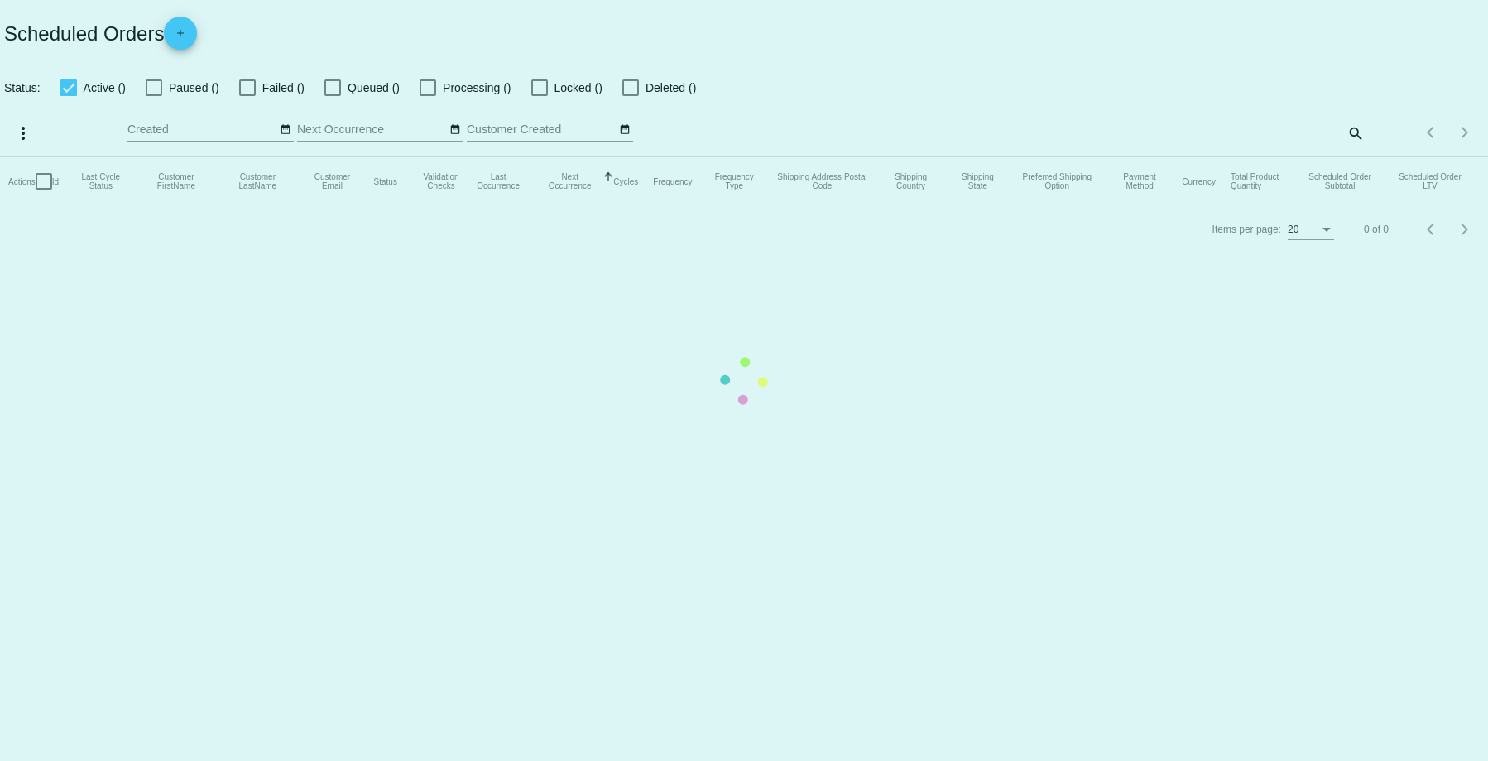
checkbox input "true"
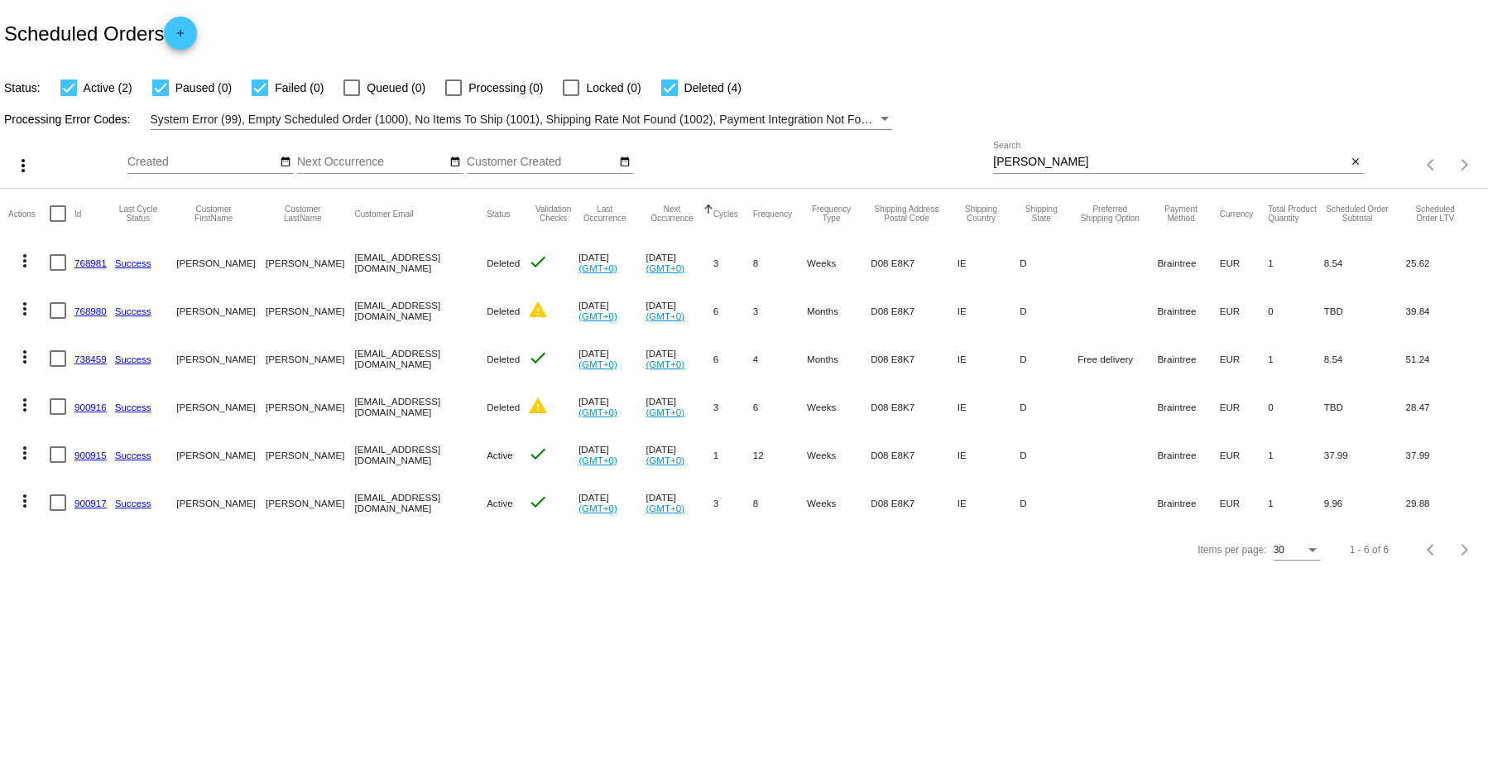
click at [87, 459] on link "900915" at bounding box center [91, 455] width 32 height 11
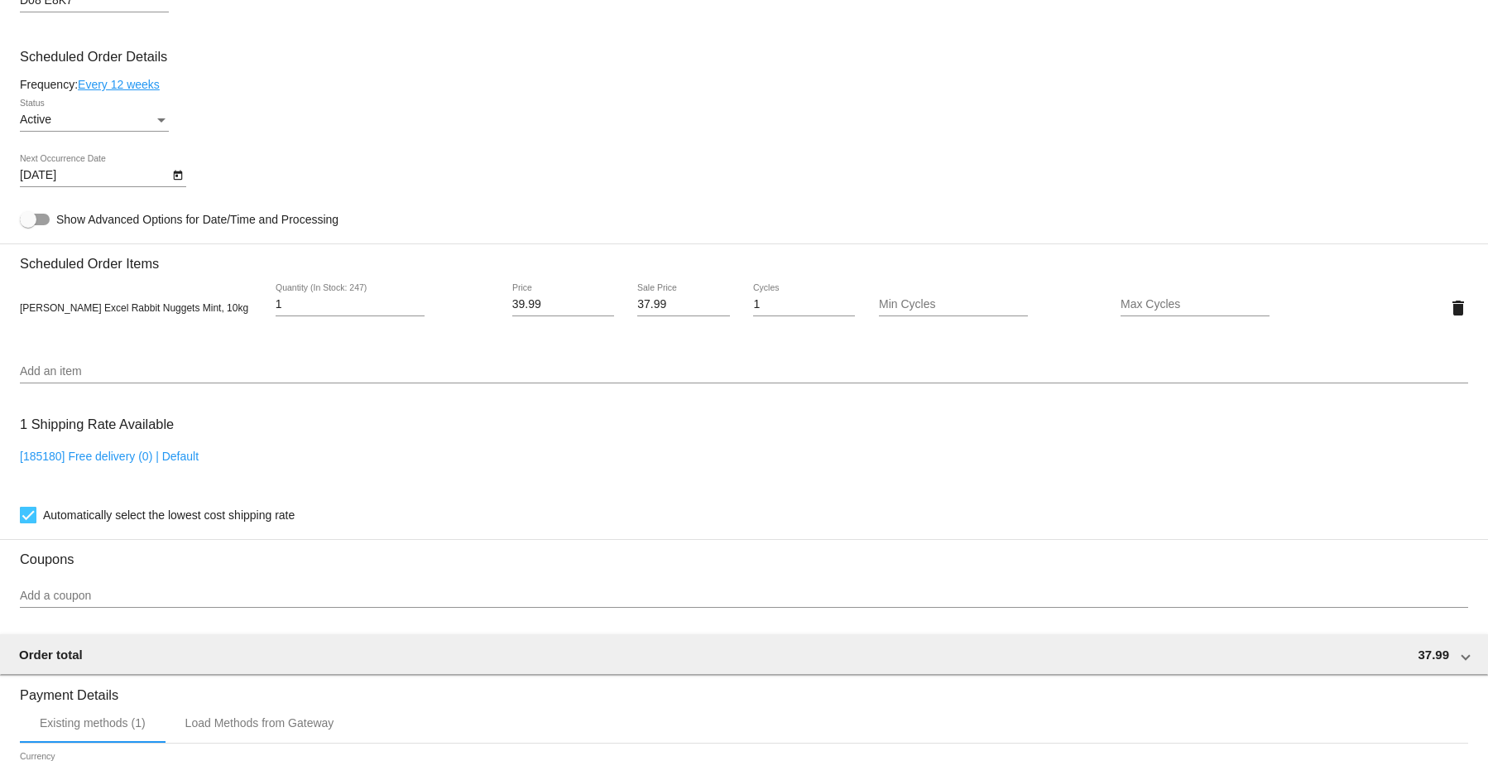
scroll to position [828, 0]
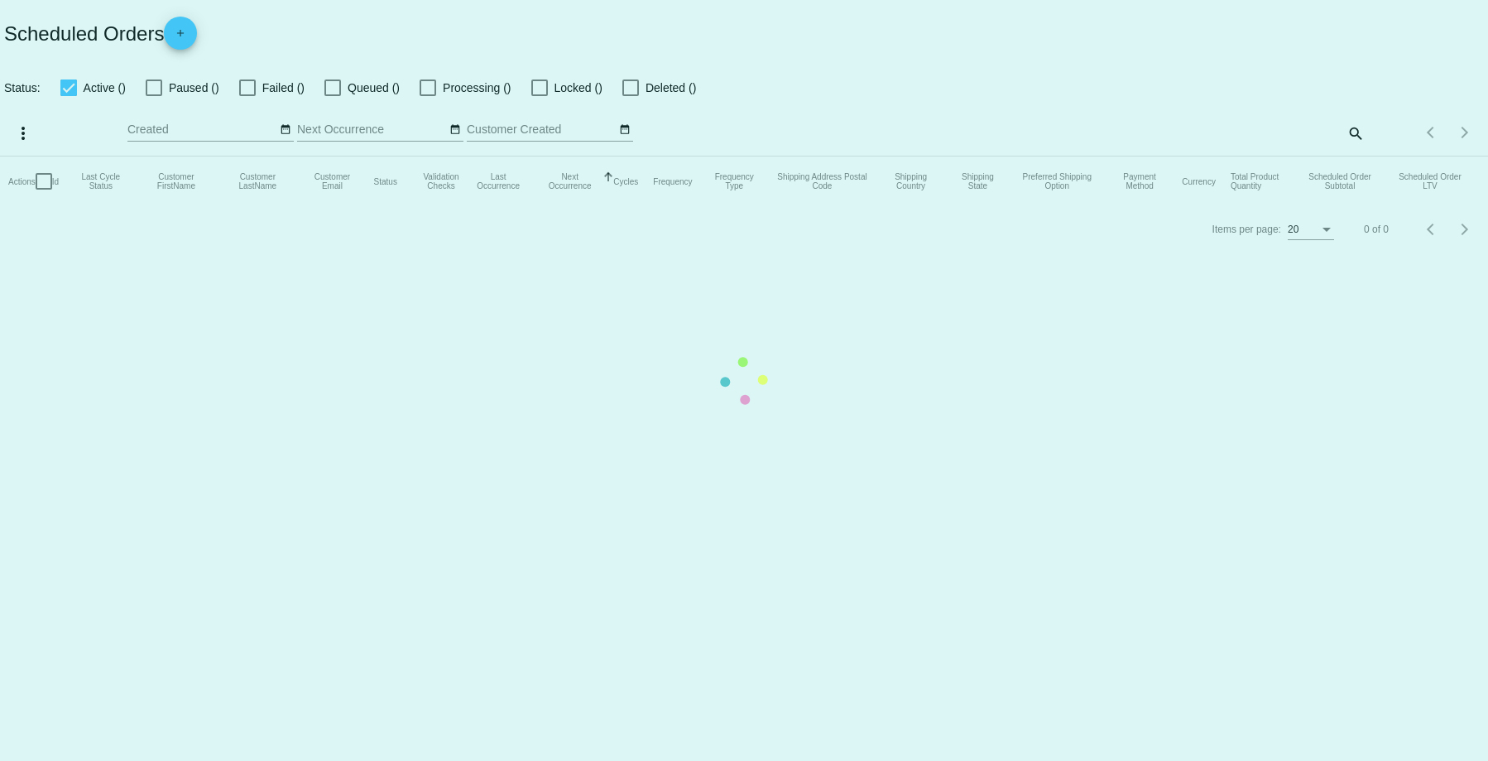
checkbox input "true"
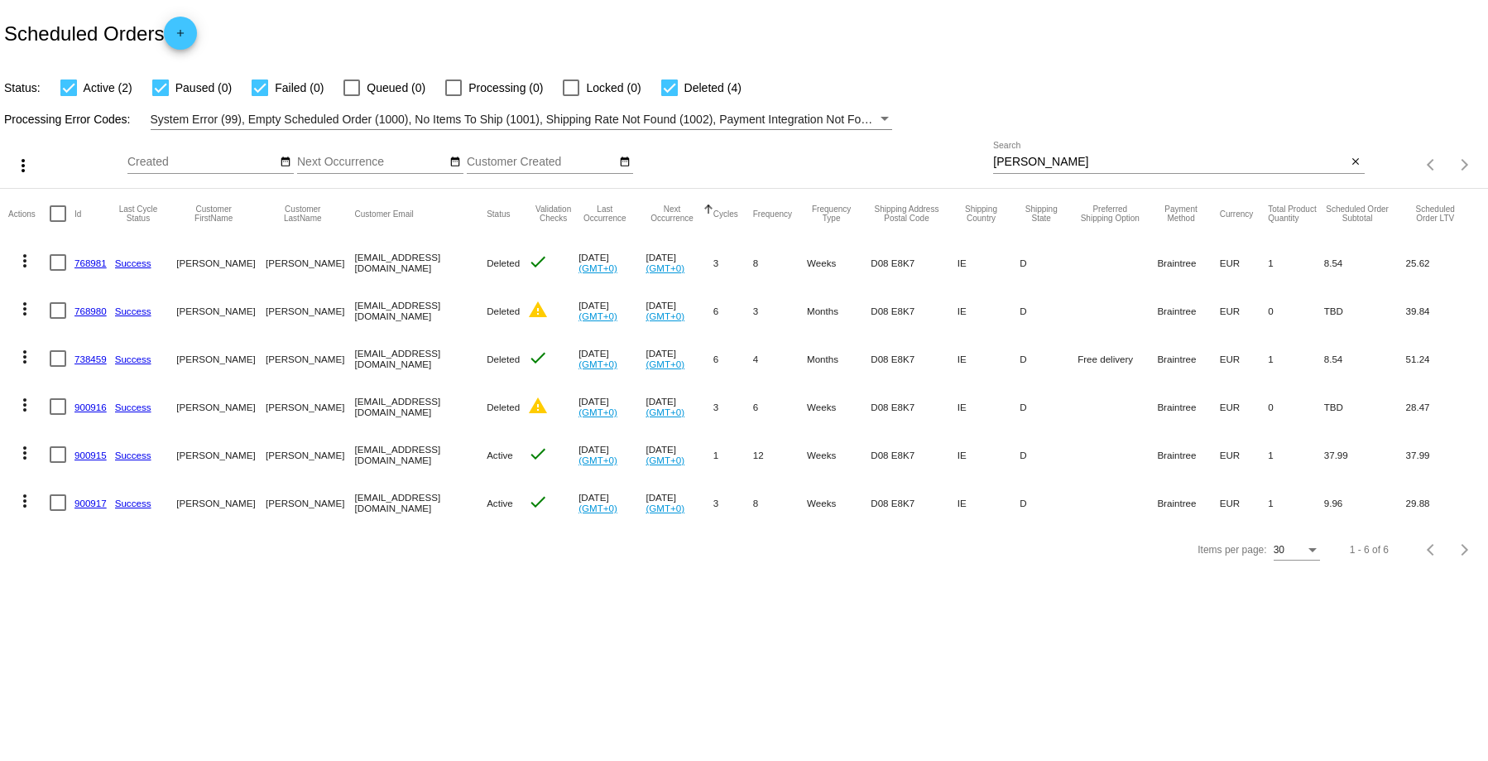
click at [94, 504] on link "900917" at bounding box center [91, 503] width 32 height 11
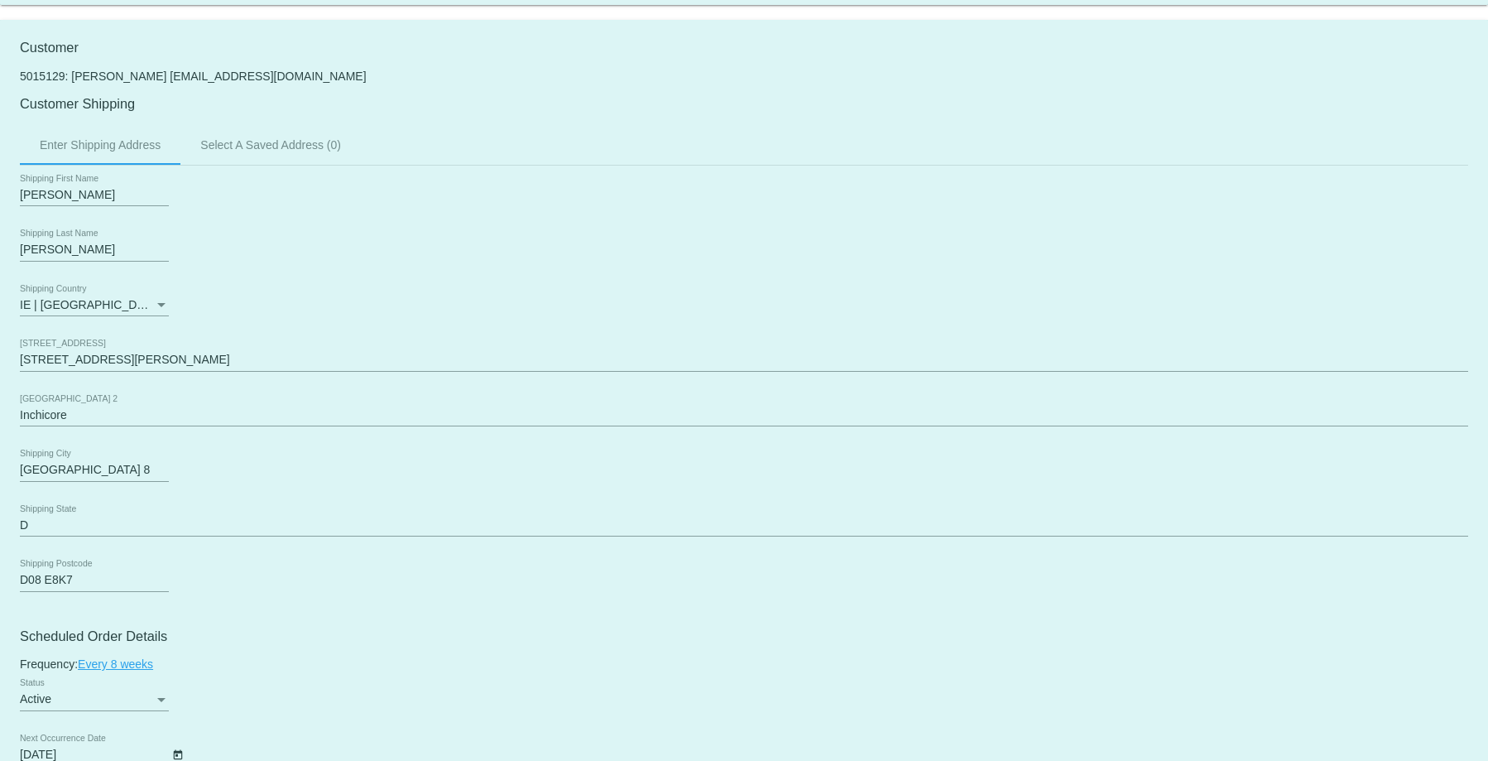
scroll to position [662, 0]
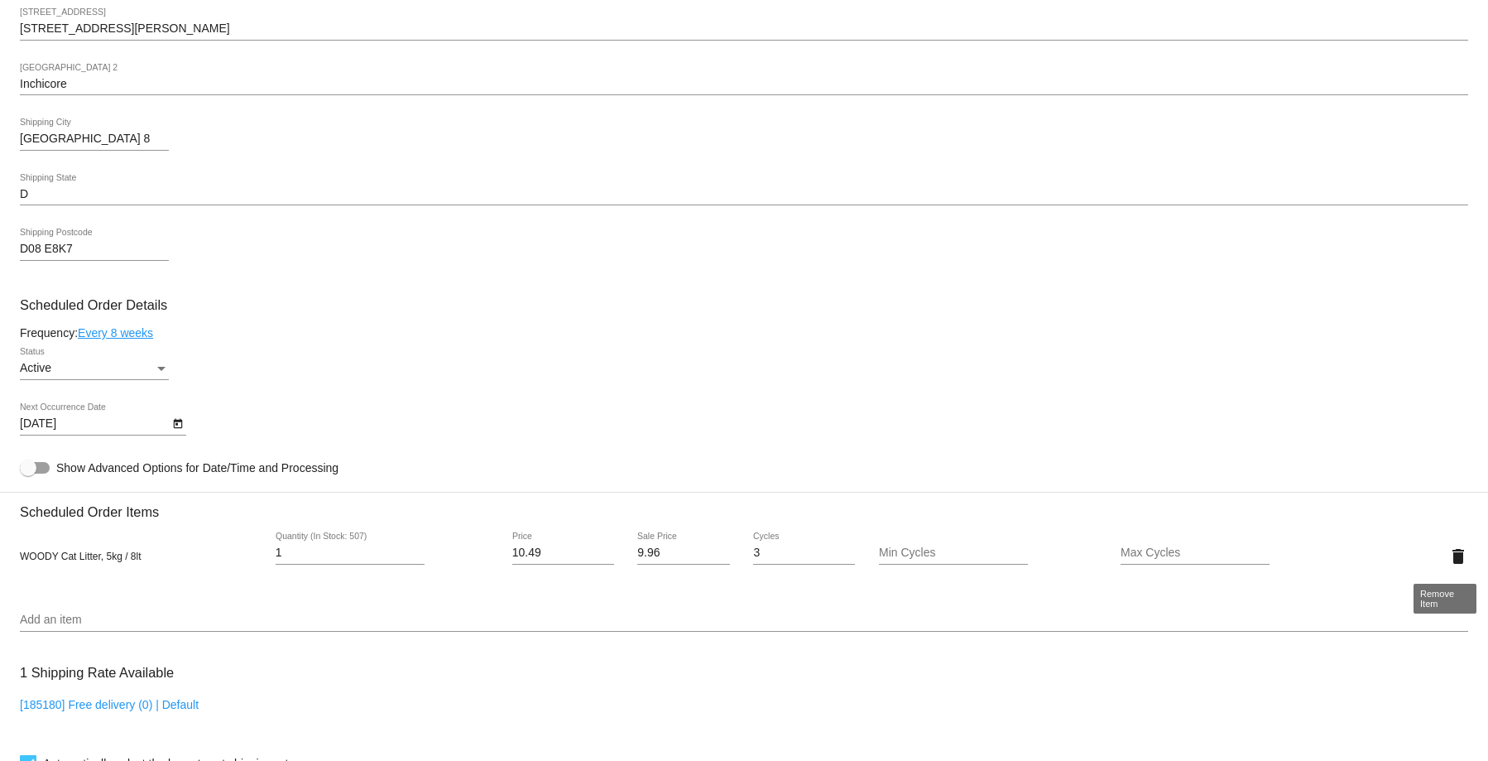
click at [1449, 560] on mat-icon "delete" at bounding box center [1459, 556] width 20 height 20
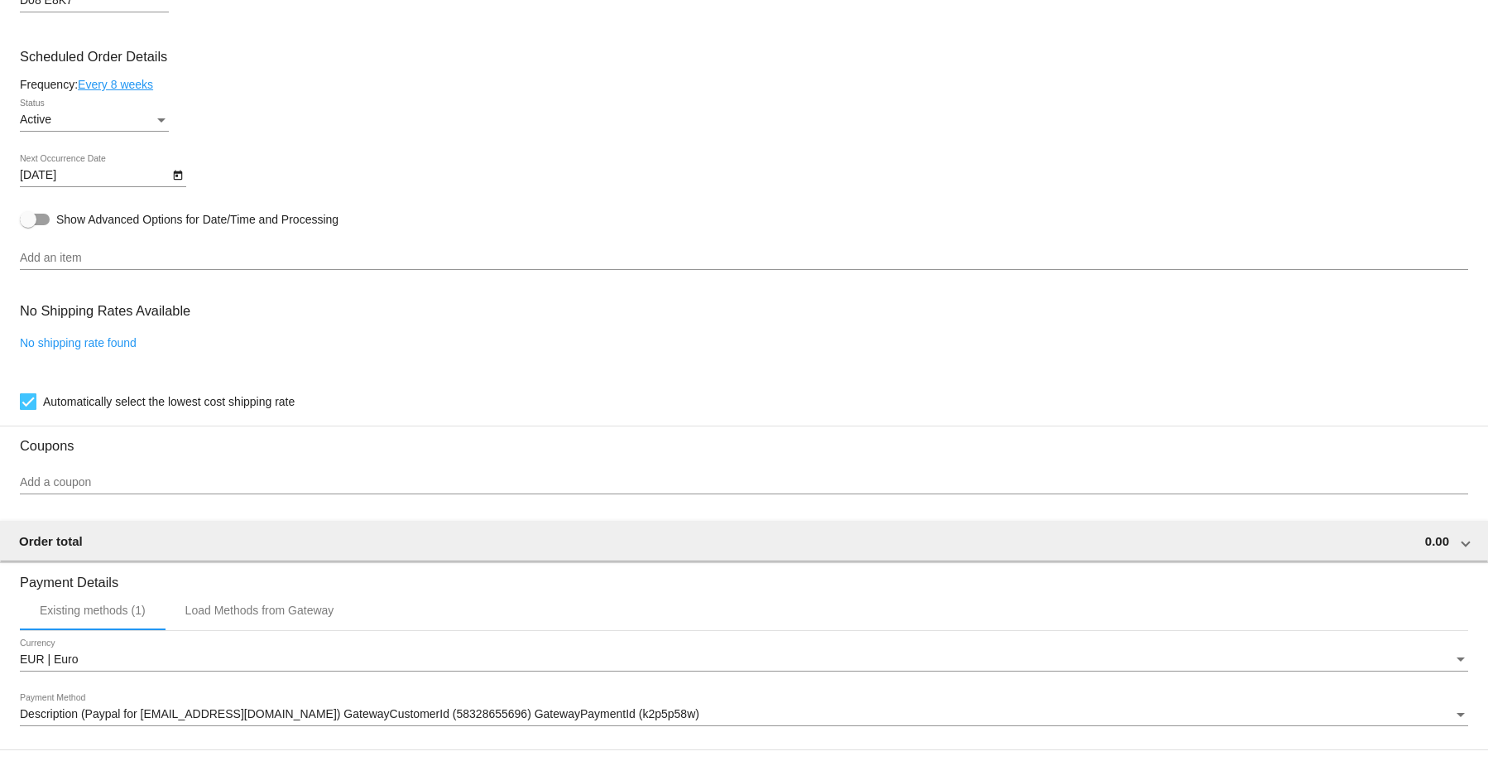
scroll to position [1133, 0]
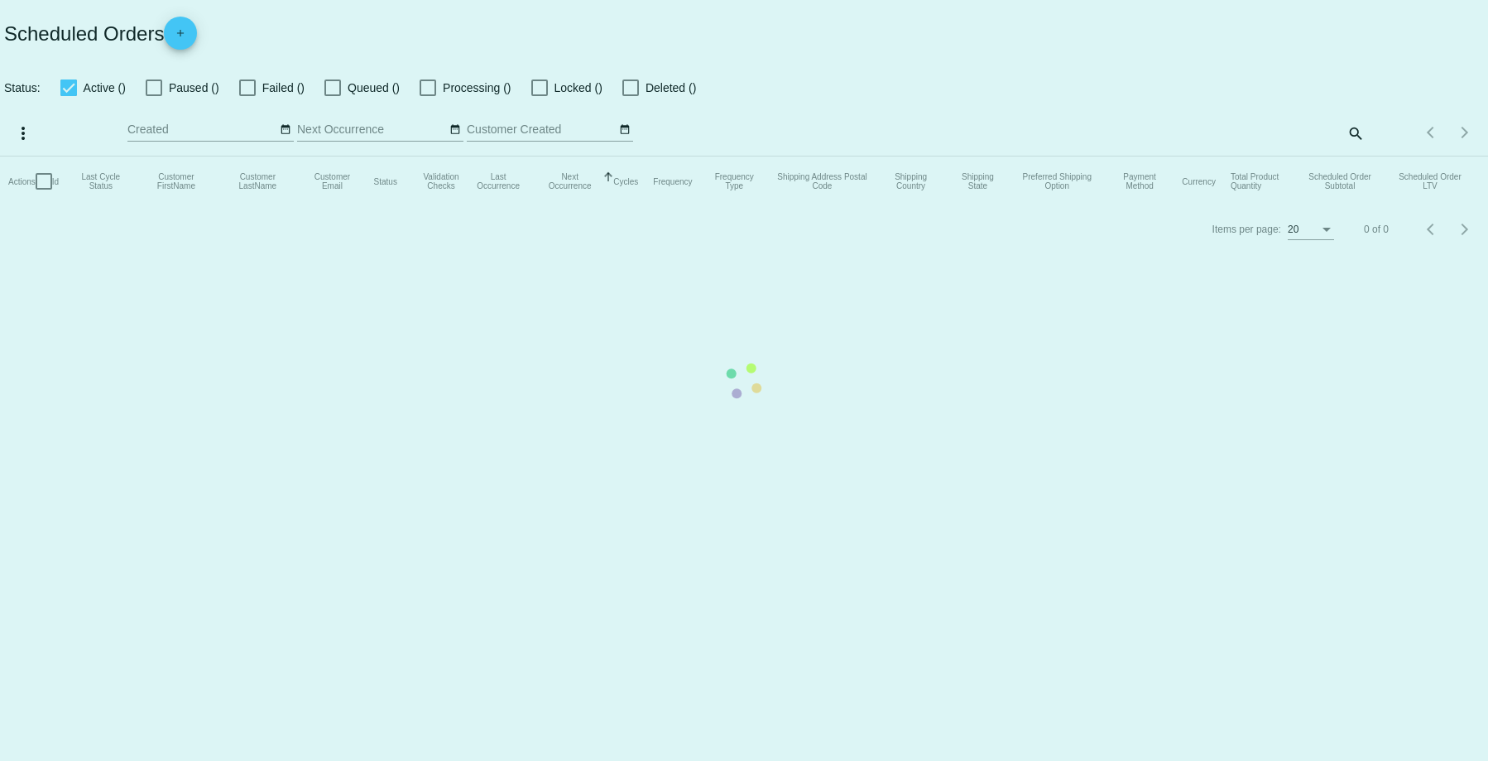
checkbox input "true"
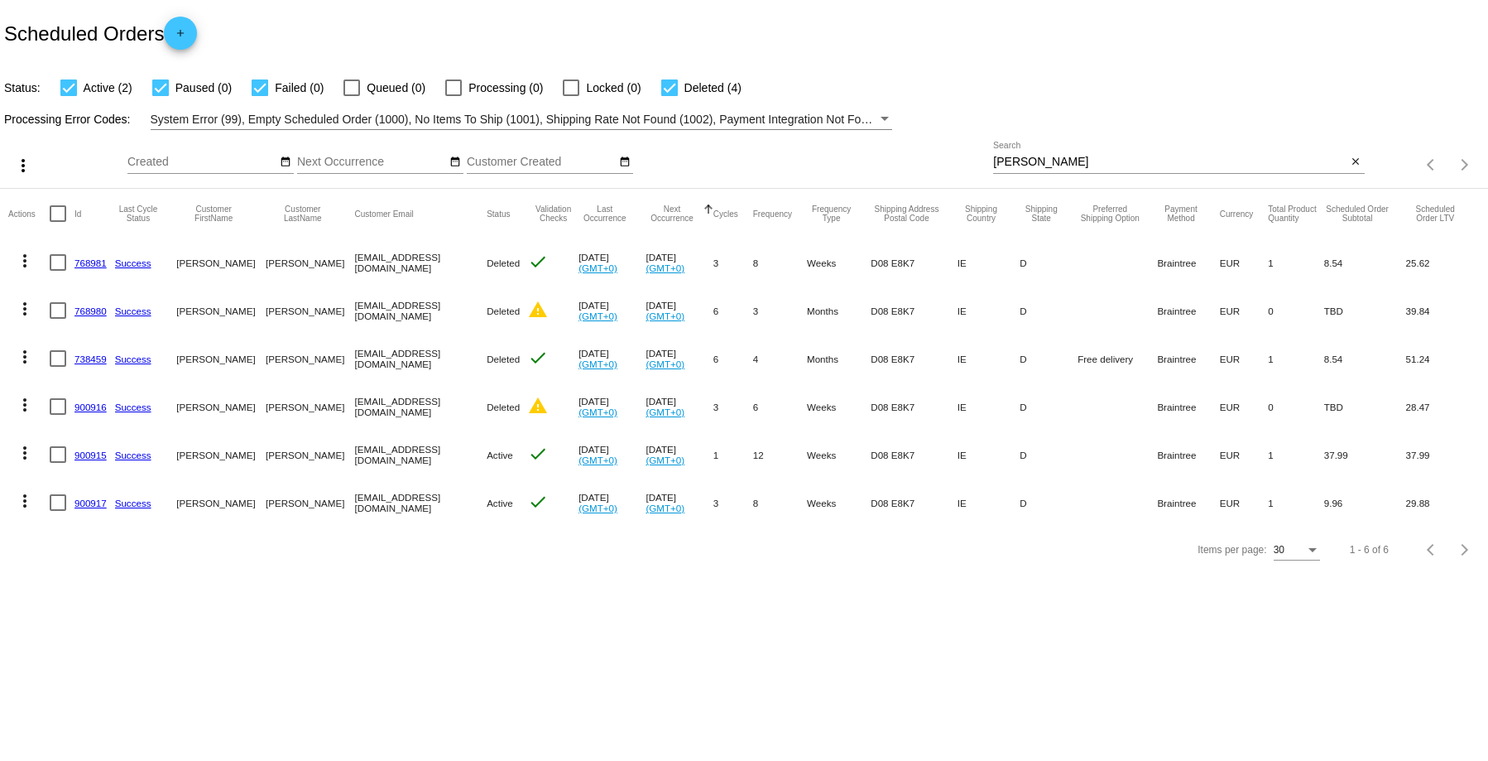
click at [88, 503] on link "900917" at bounding box center [91, 503] width 32 height 11
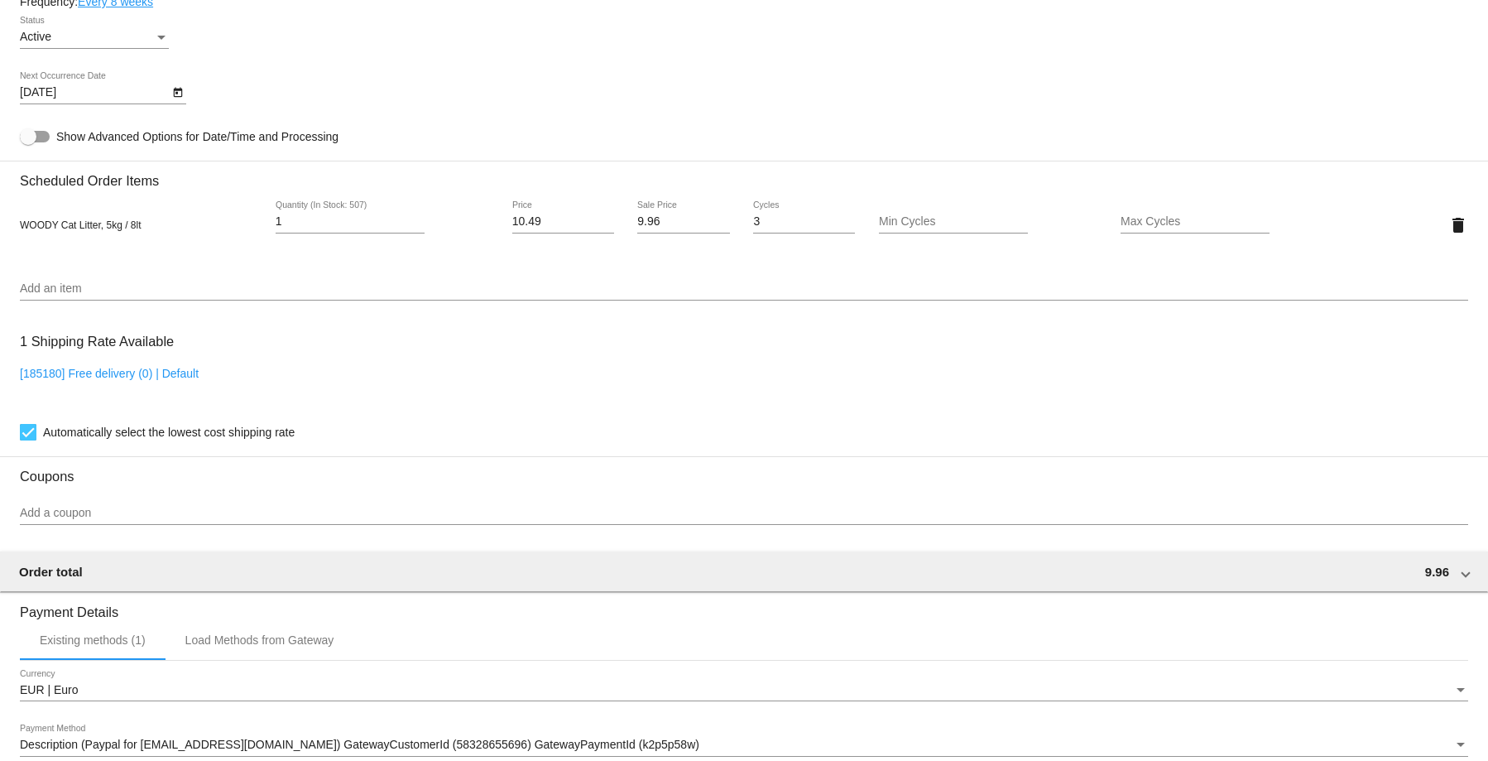
scroll to position [1246, 0]
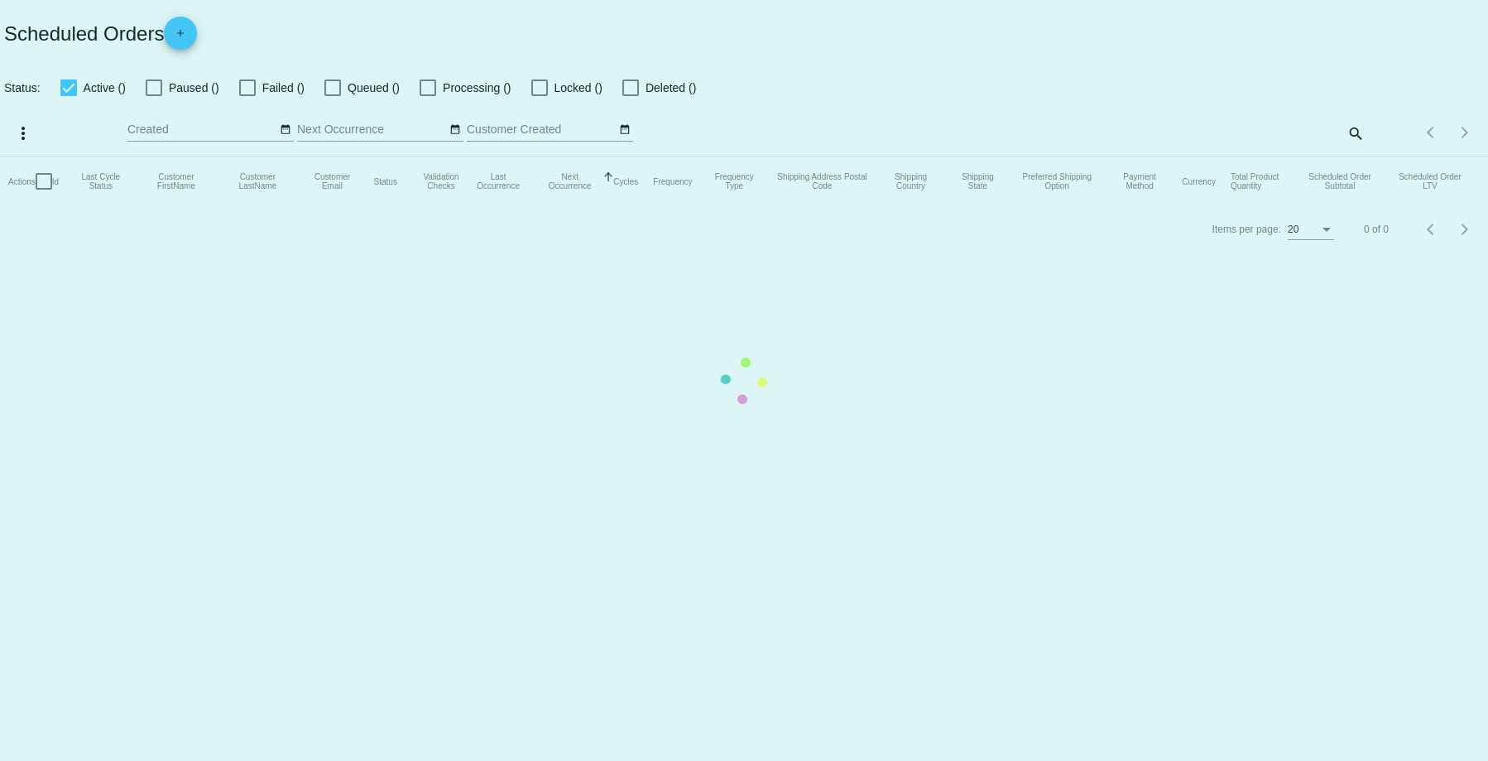
checkbox input "true"
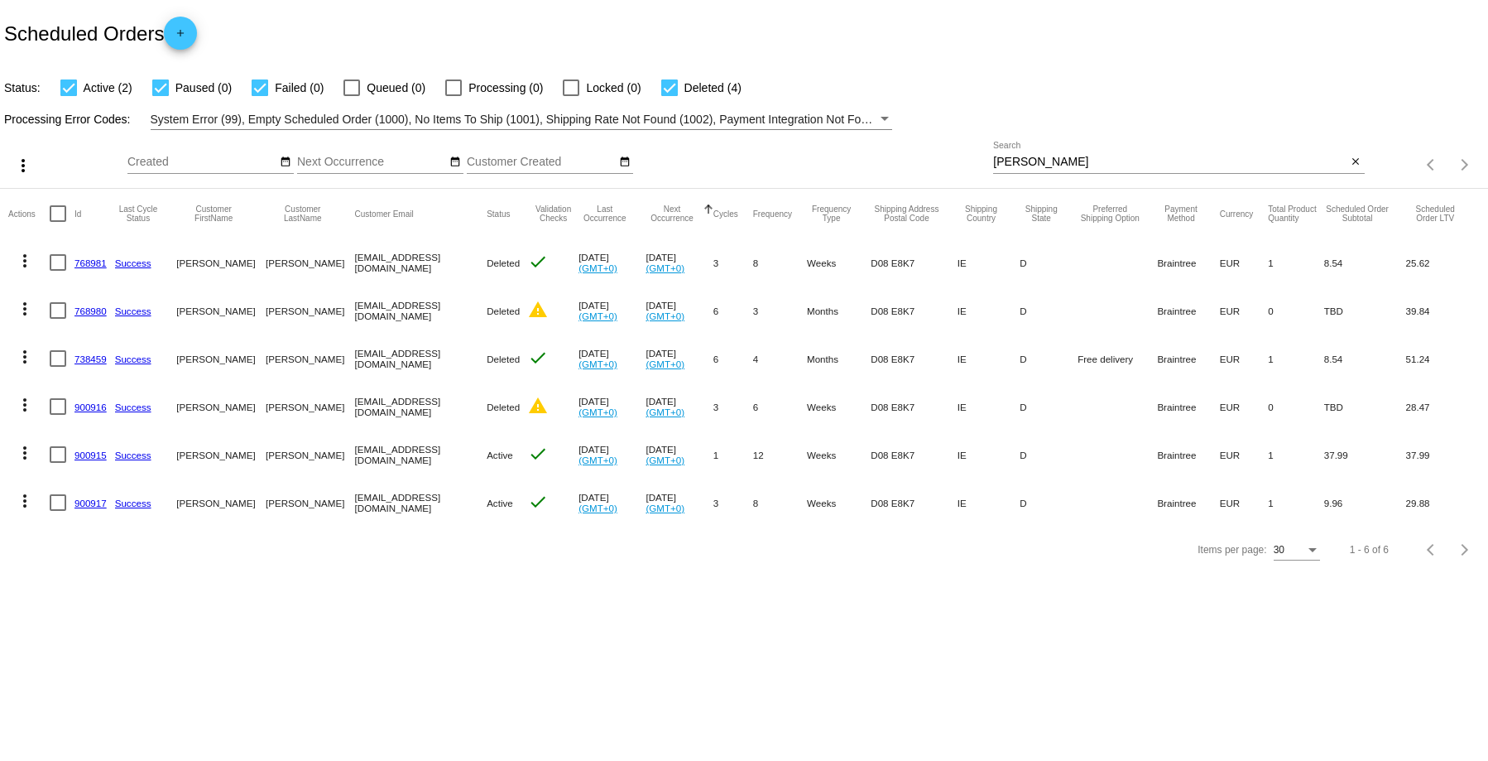
click at [79, 498] on link "900917" at bounding box center [91, 503] width 32 height 11
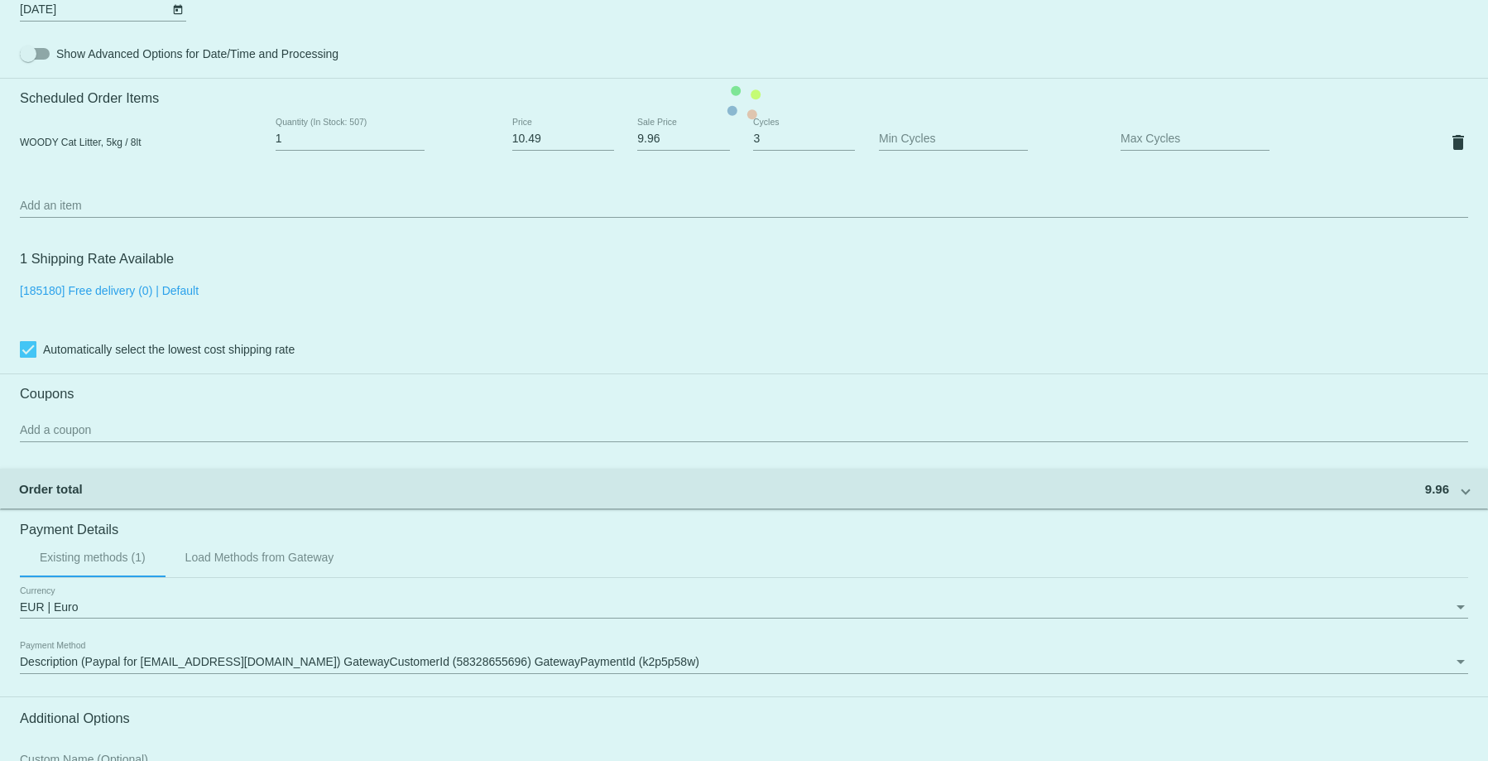
scroll to position [1246, 0]
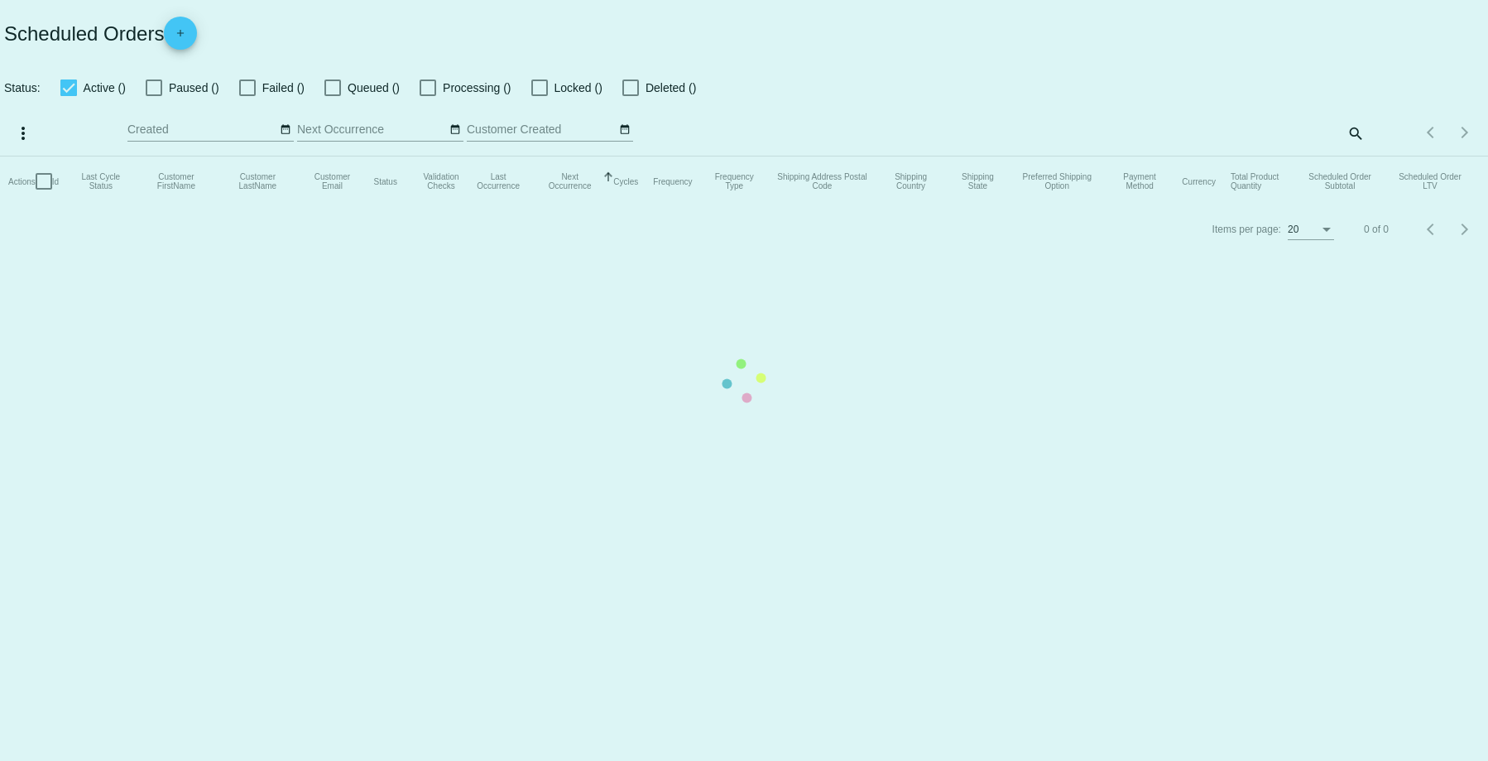
checkbox input "true"
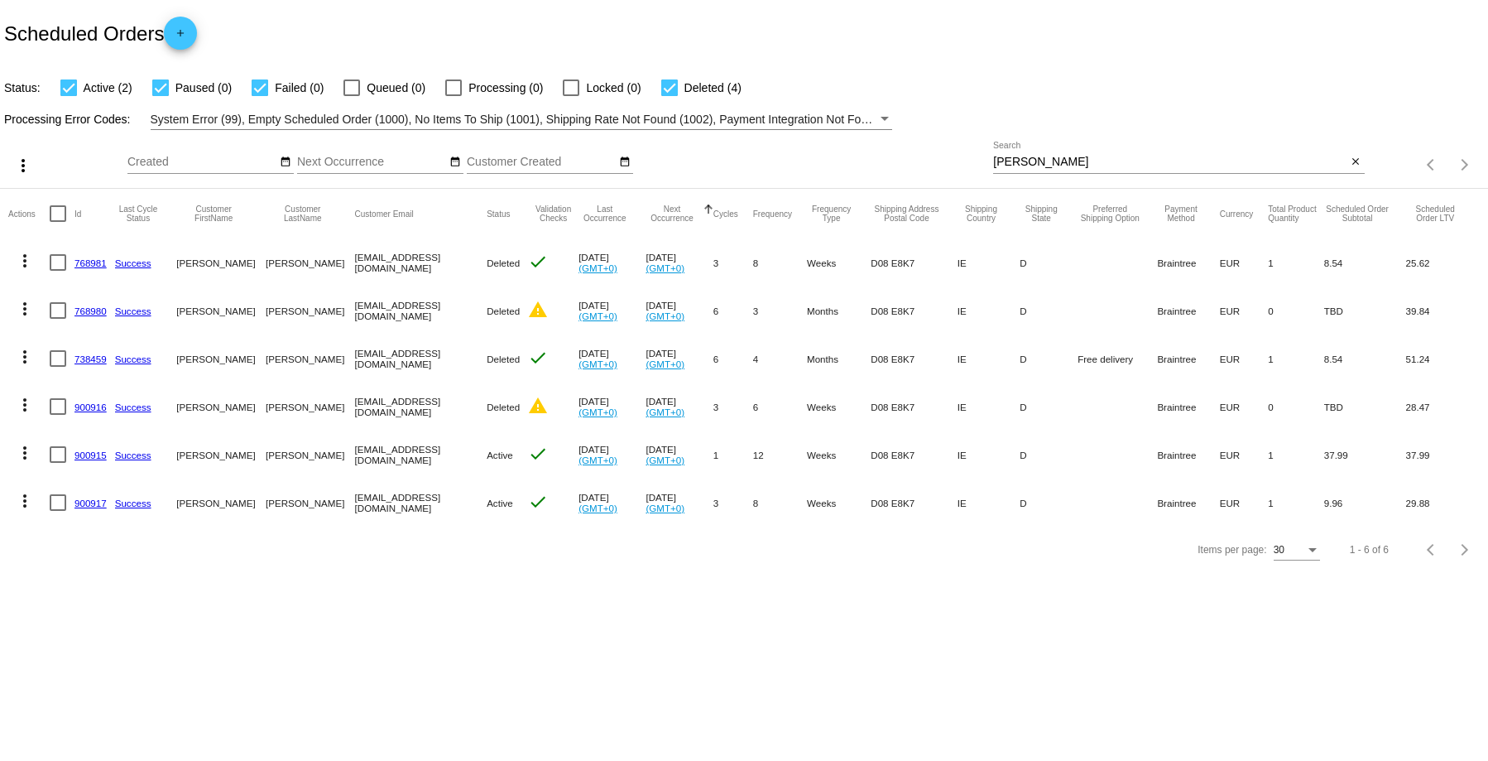
click at [89, 504] on link "900917" at bounding box center [91, 503] width 32 height 11
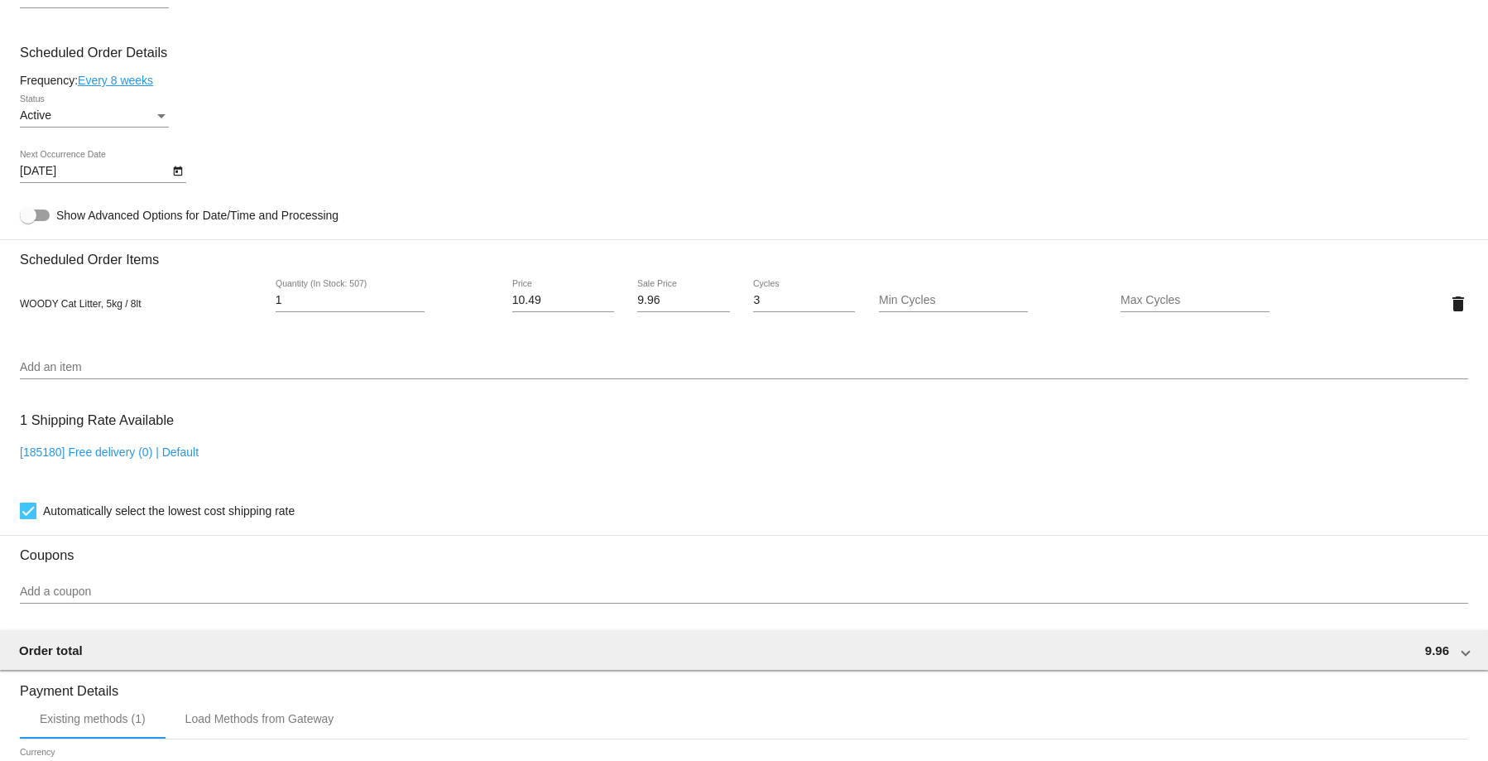
scroll to position [666, 0]
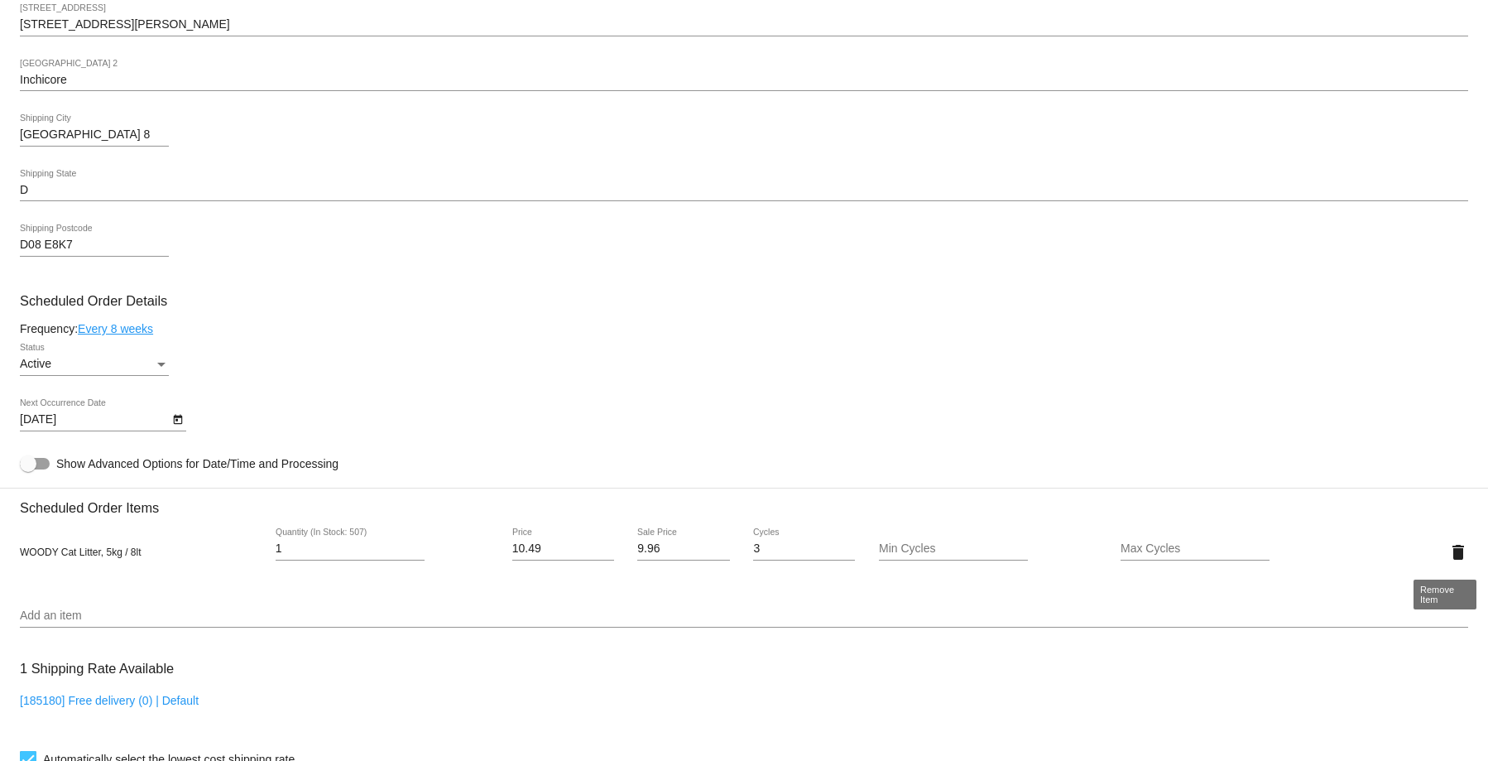
click at [1450, 548] on mat-icon "delete" at bounding box center [1459, 552] width 20 height 20
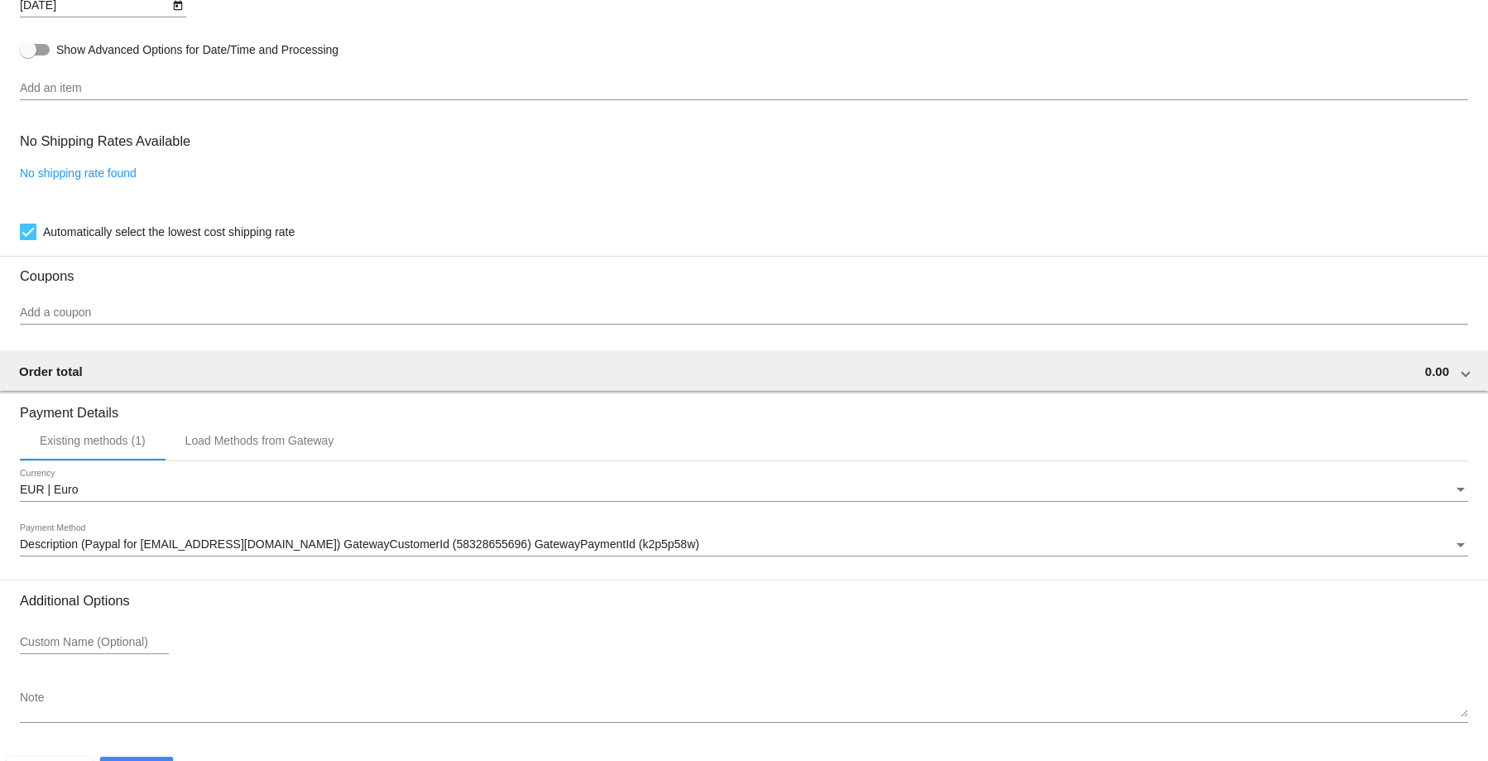
scroll to position [1133, 0]
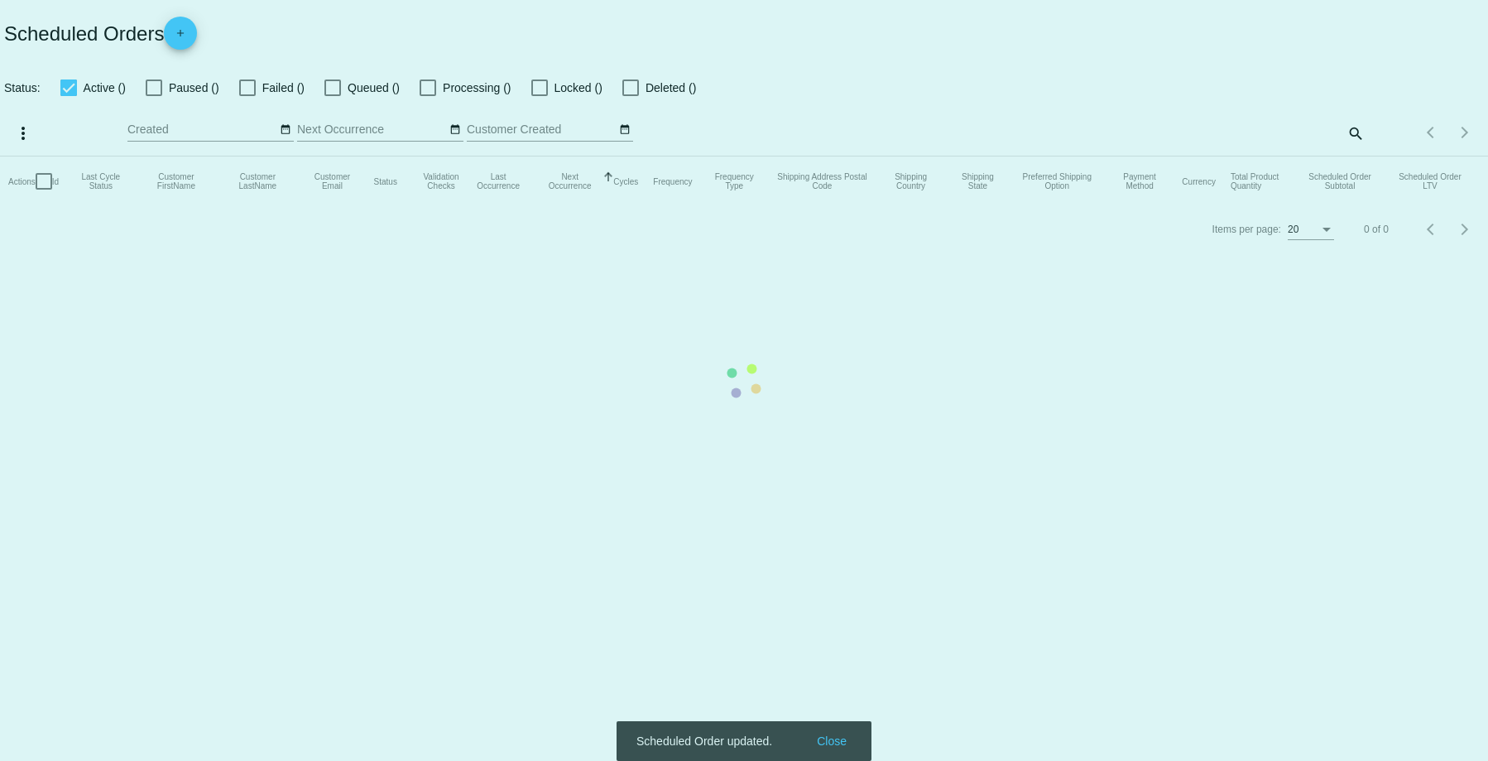
checkbox input "true"
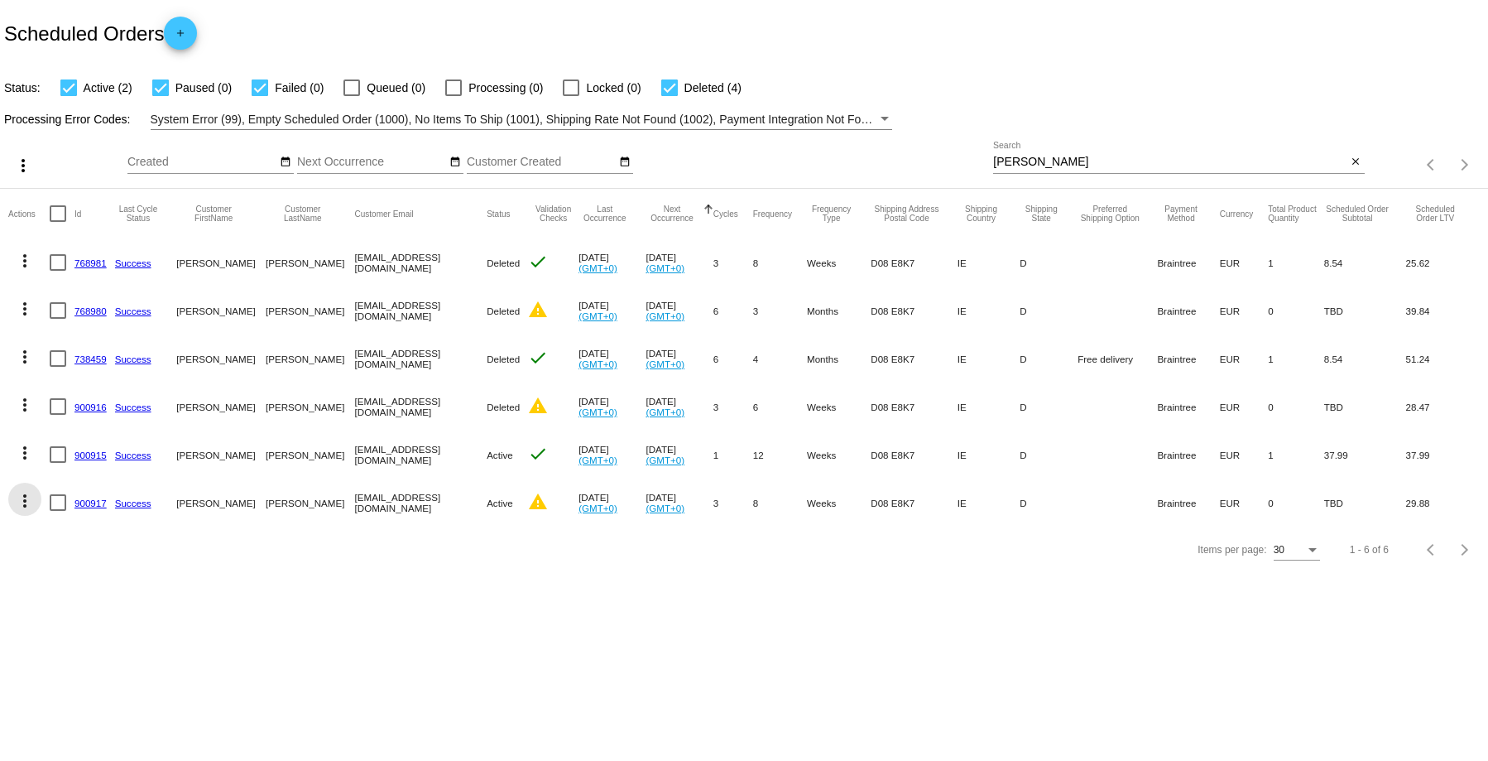
click at [23, 502] on mat-icon "more_vert" at bounding box center [25, 501] width 20 height 20
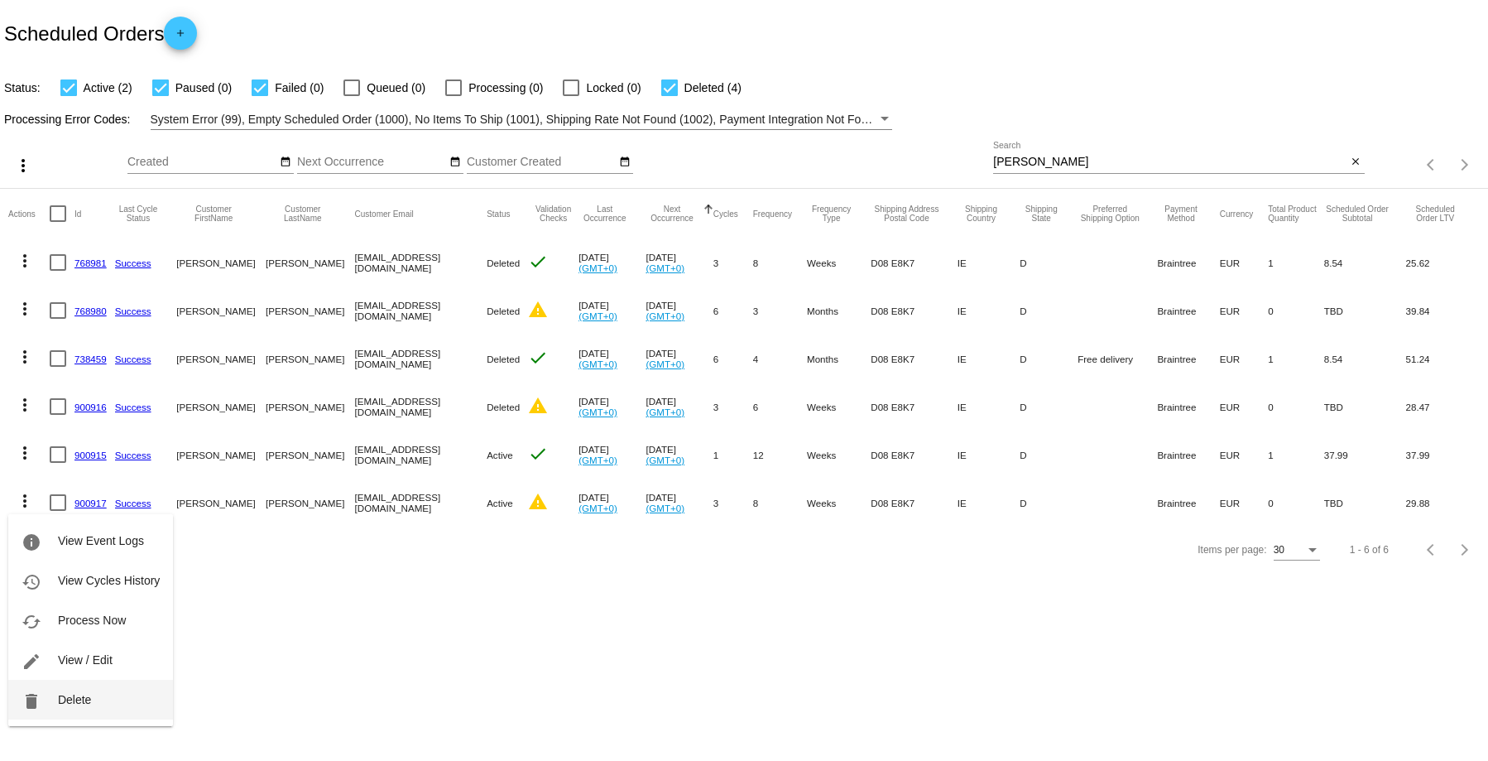
click at [122, 698] on button "delete Delete" at bounding box center [90, 700] width 165 height 40
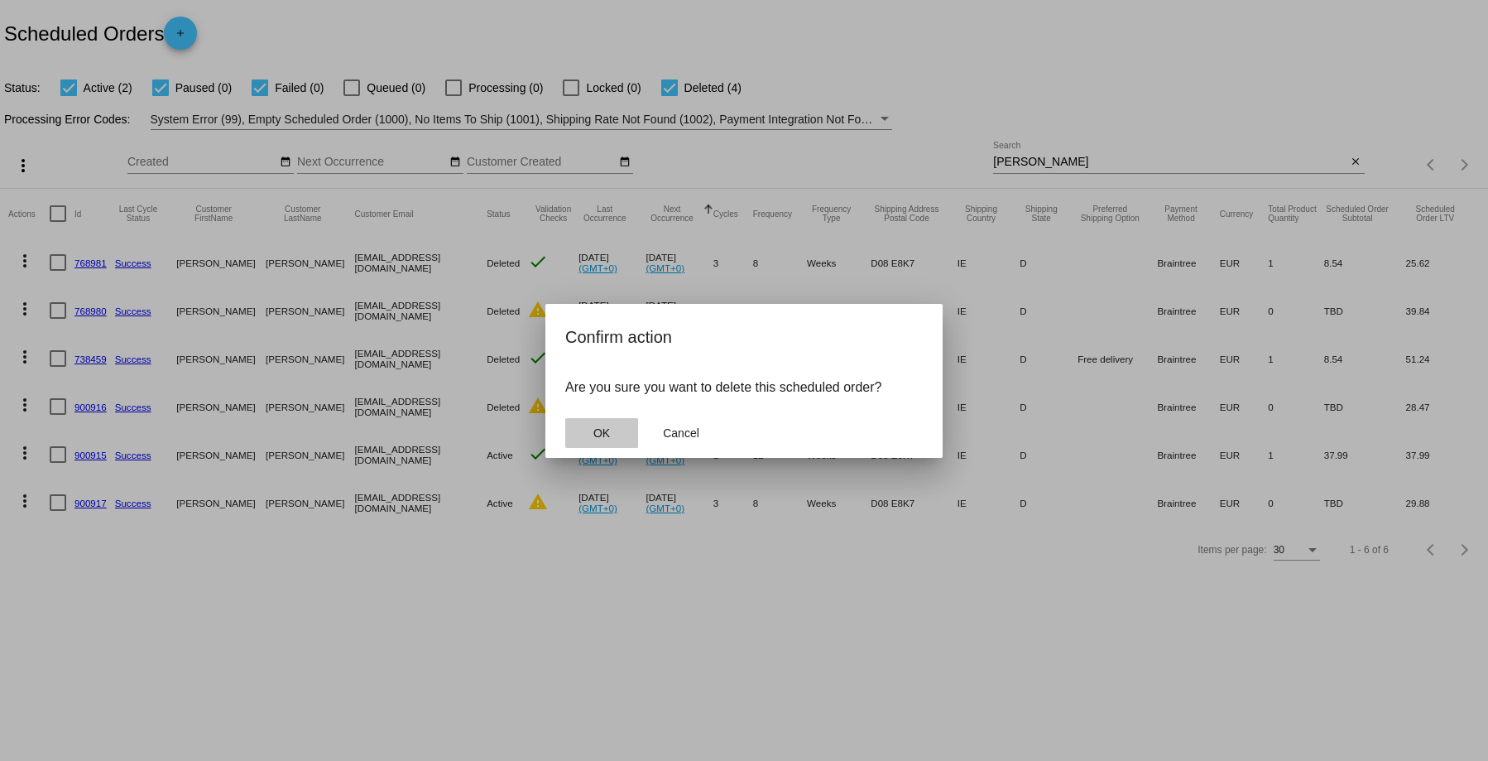
click at [607, 432] on span "OK" at bounding box center [602, 432] width 17 height 13
